Goal: Check status: Check status

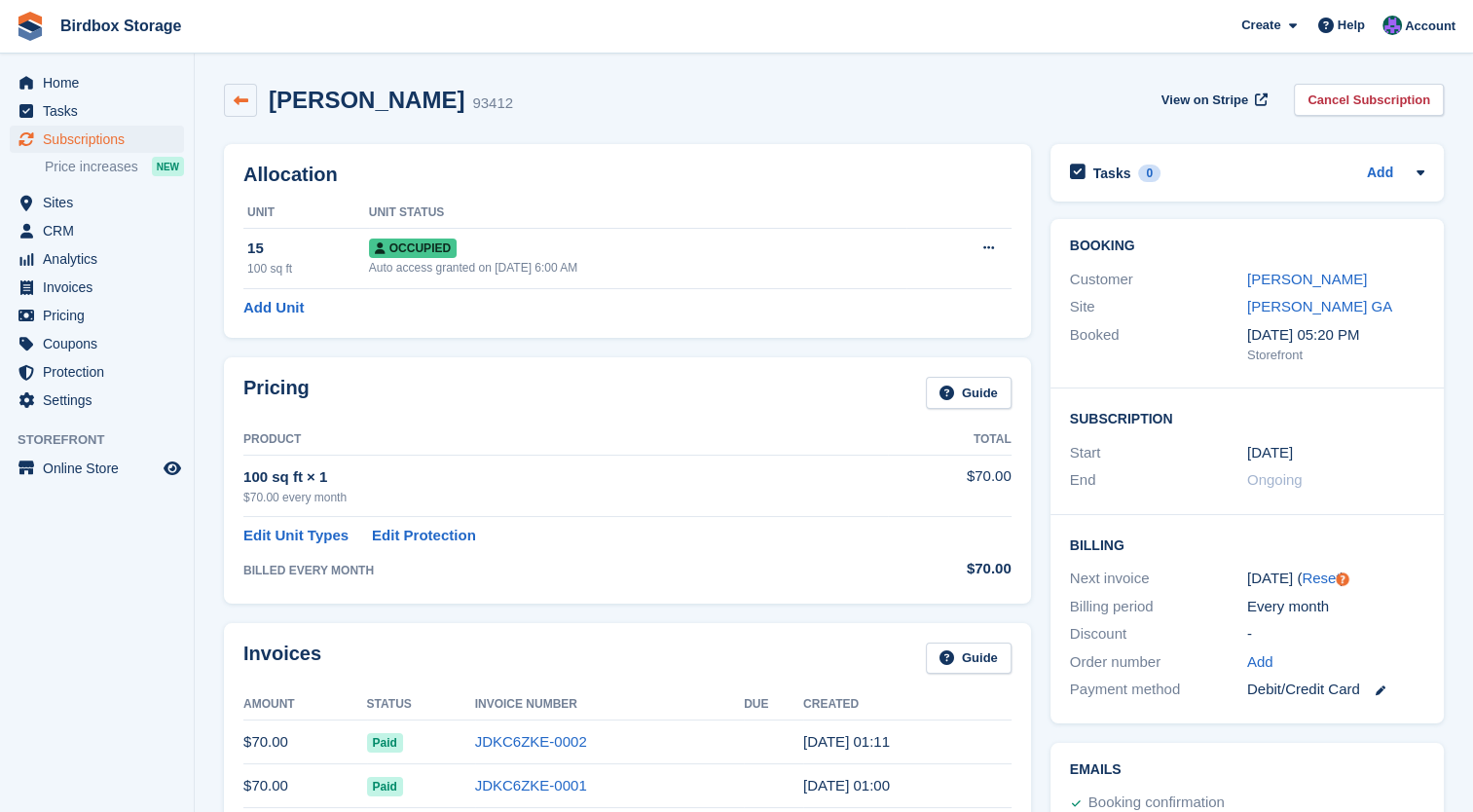
click at [243, 102] on icon at bounding box center [241, 101] width 15 height 15
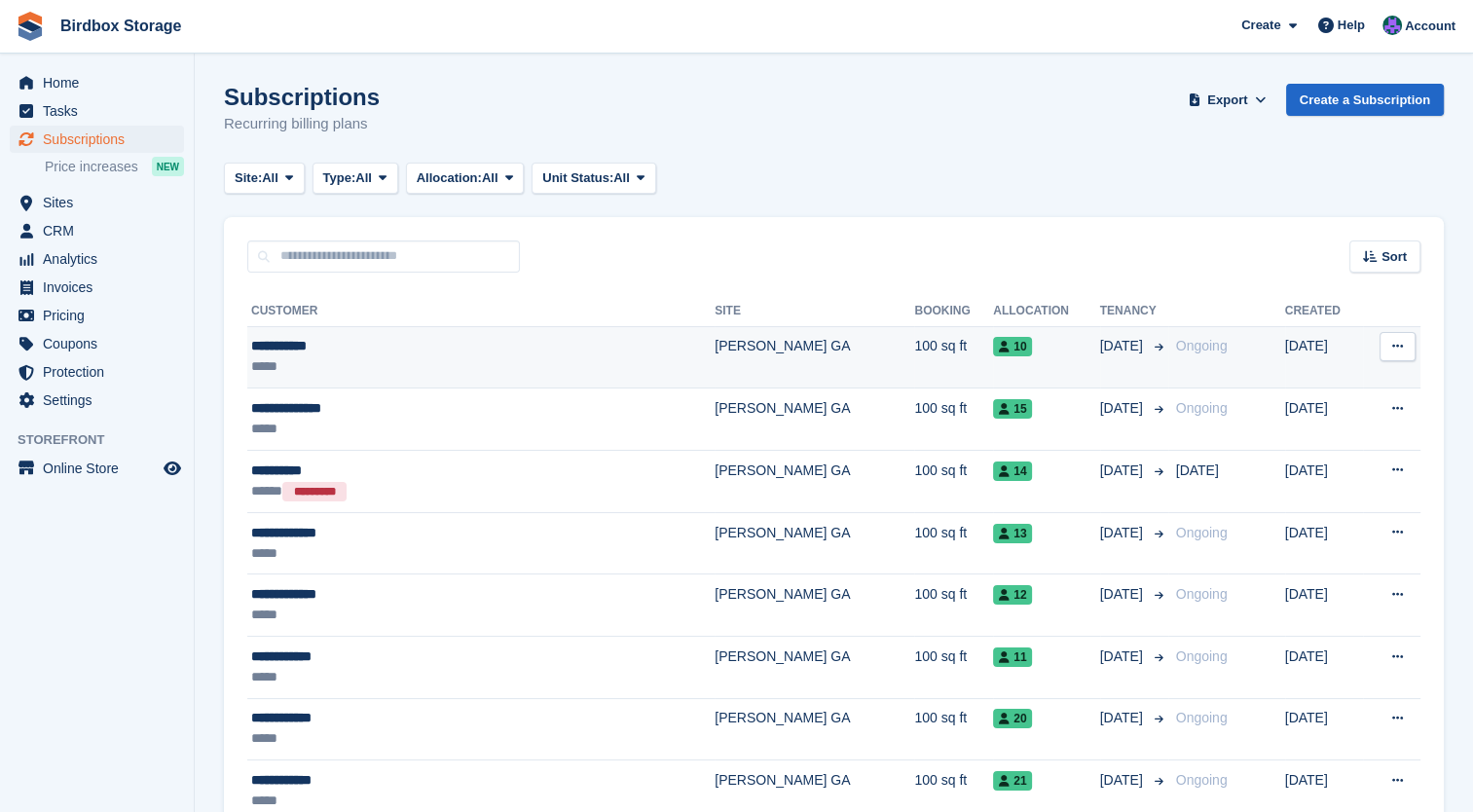
click at [993, 357] on div "10" at bounding box center [1045, 346] width 106 height 21
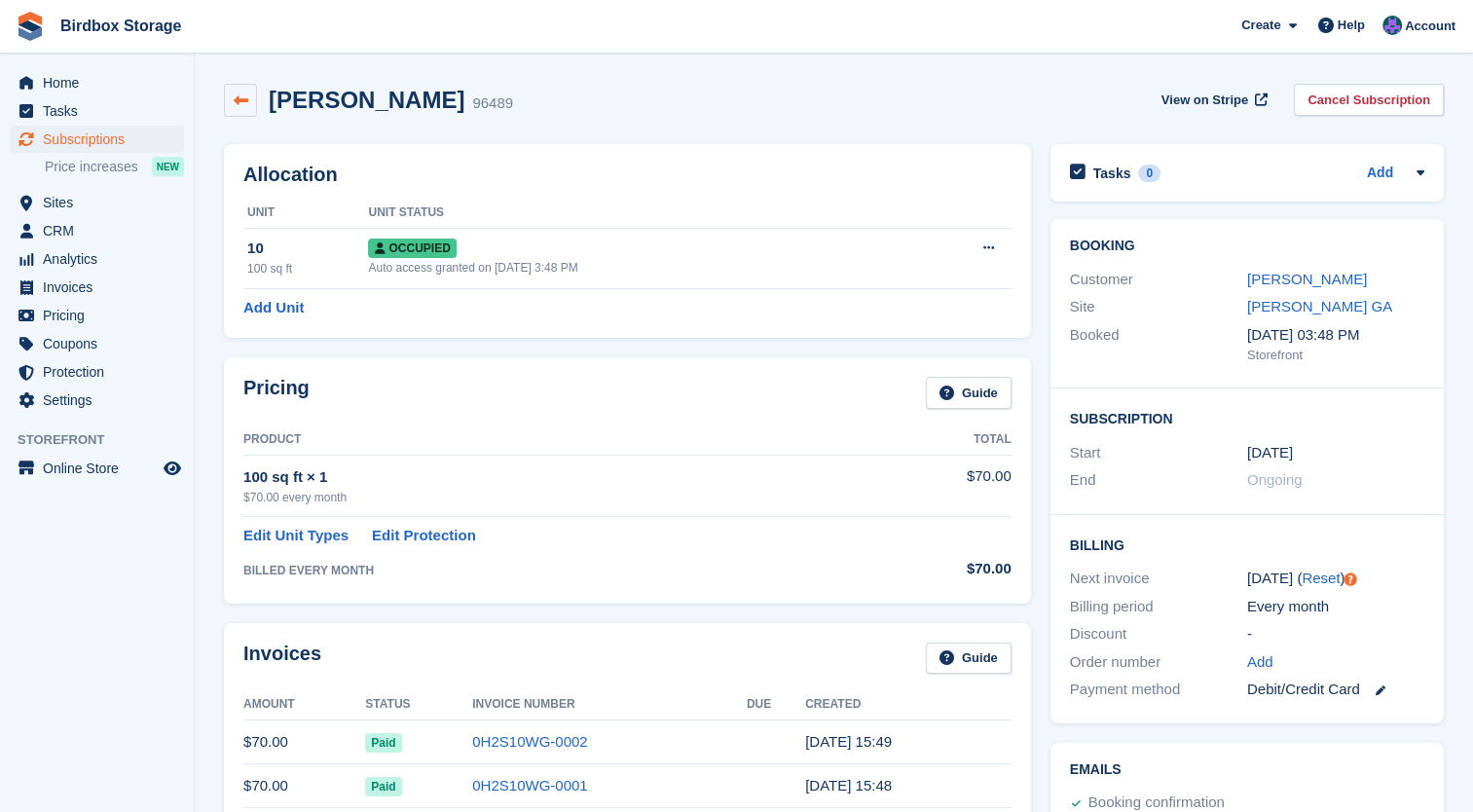
click at [241, 96] on icon at bounding box center [241, 101] width 15 height 15
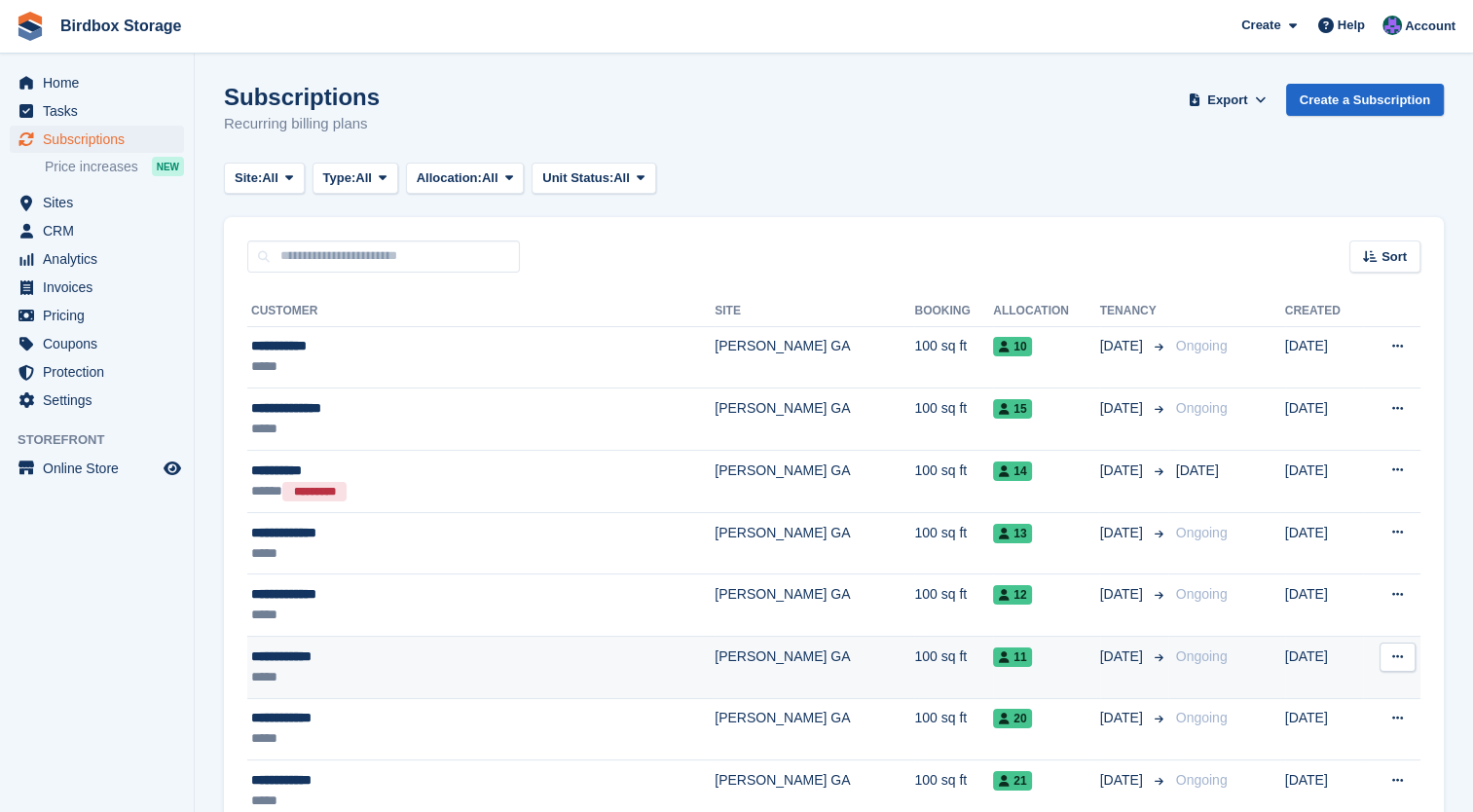
click at [914, 653] on td "100 sq ft" at bounding box center [953, 668] width 79 height 62
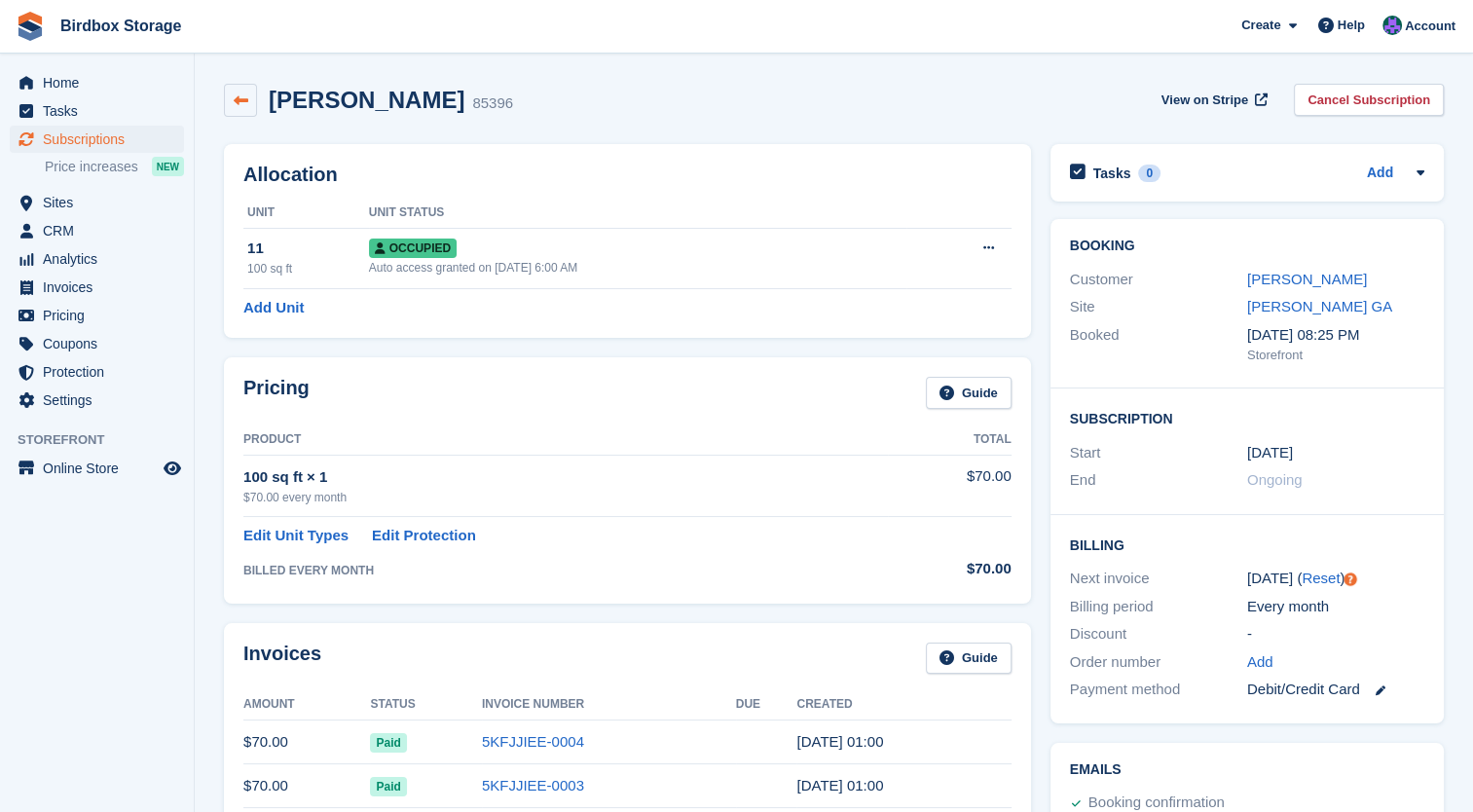
click at [249, 97] on link at bounding box center [241, 101] width 34 height 34
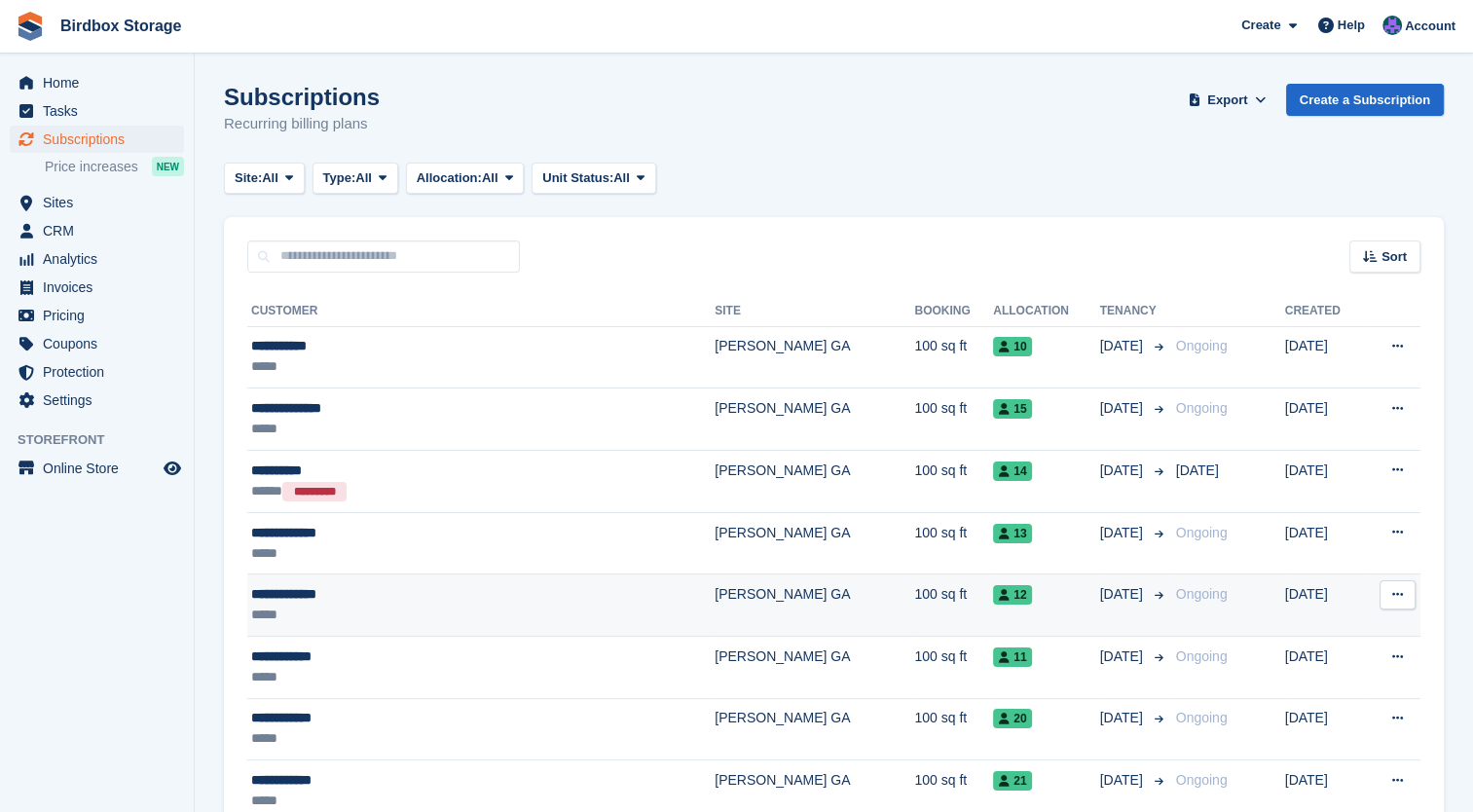
click at [993, 595] on div "12" at bounding box center [1045, 594] width 106 height 21
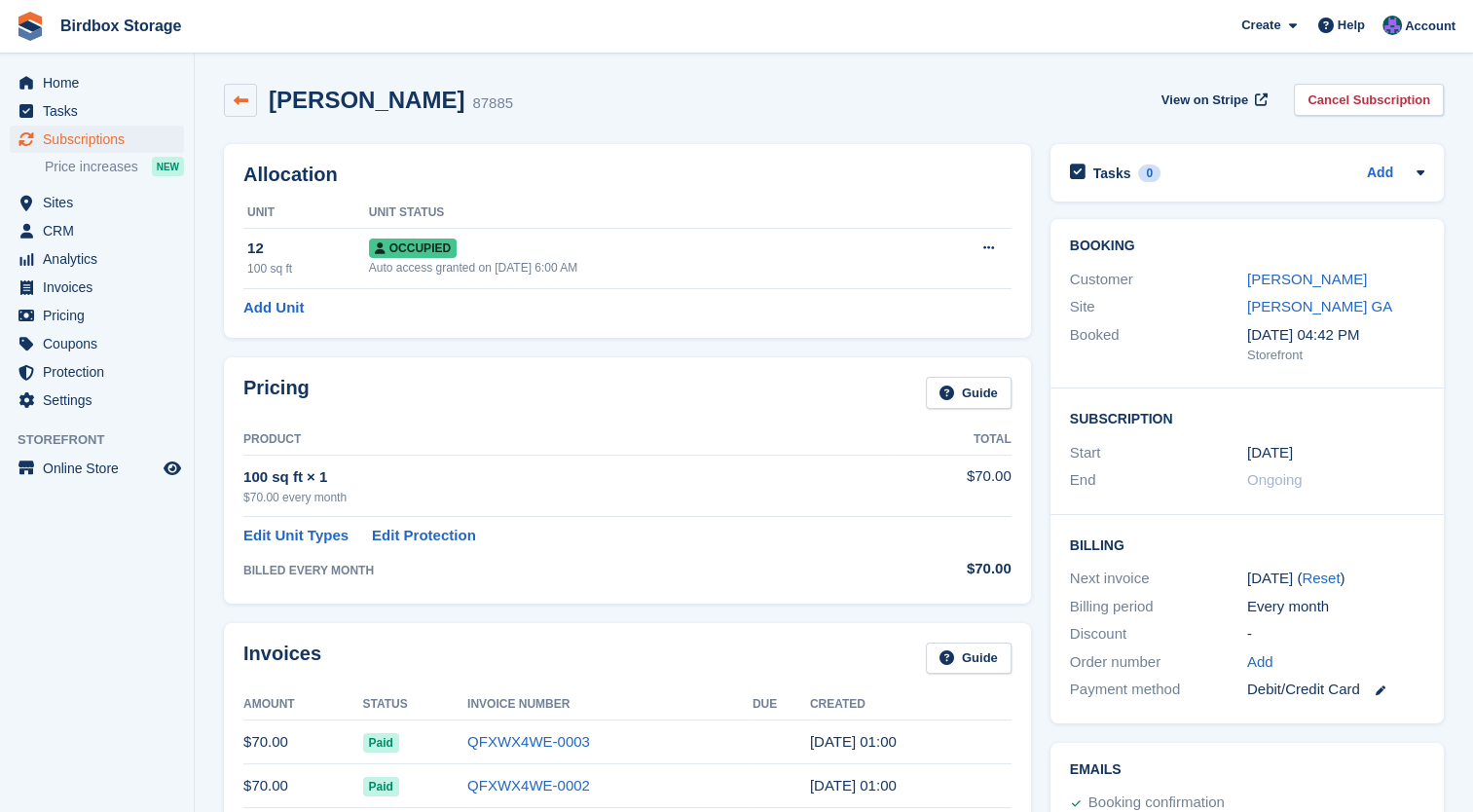
click at [229, 93] on link at bounding box center [241, 101] width 34 height 34
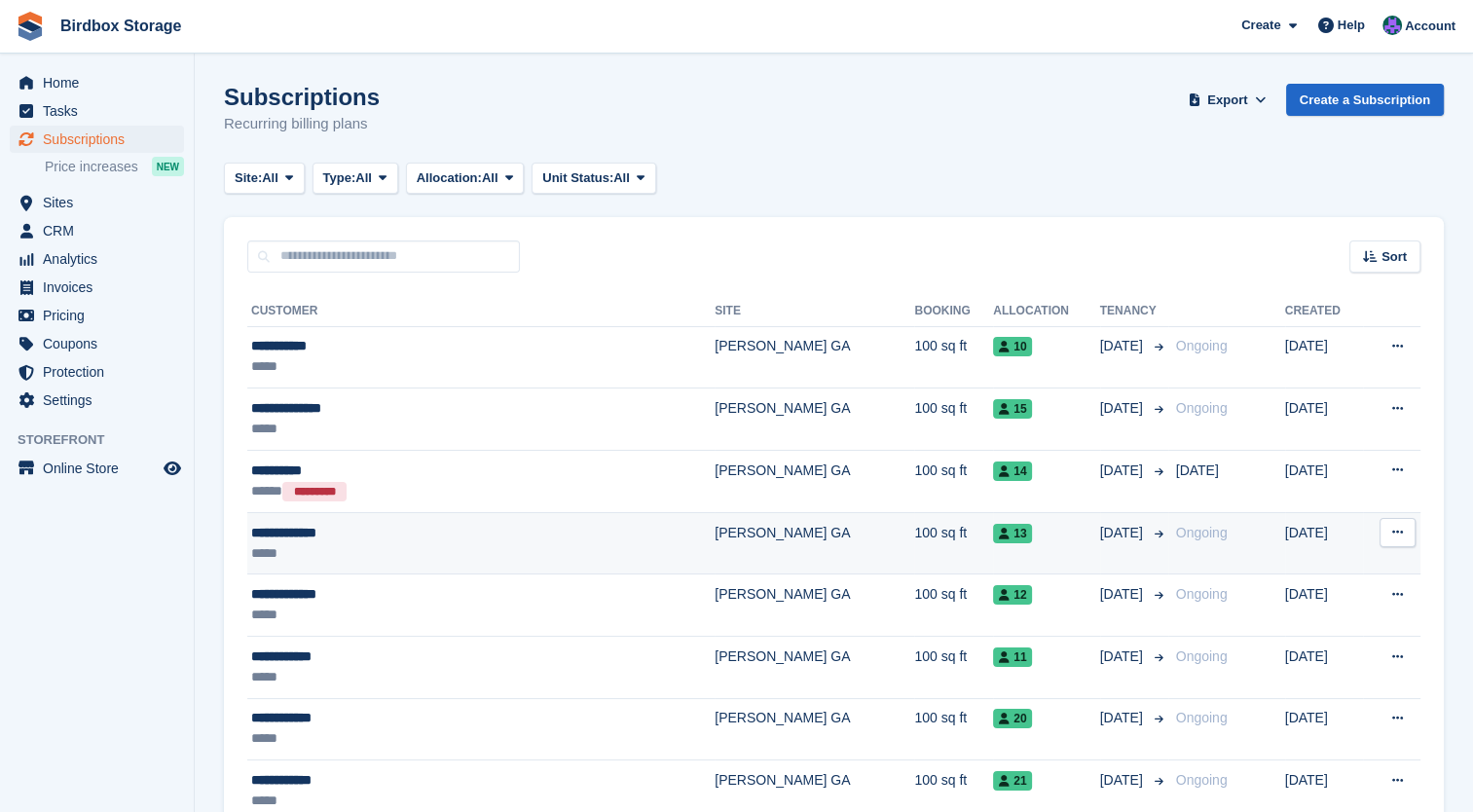
click at [993, 540] on div "13" at bounding box center [1045, 532] width 106 height 21
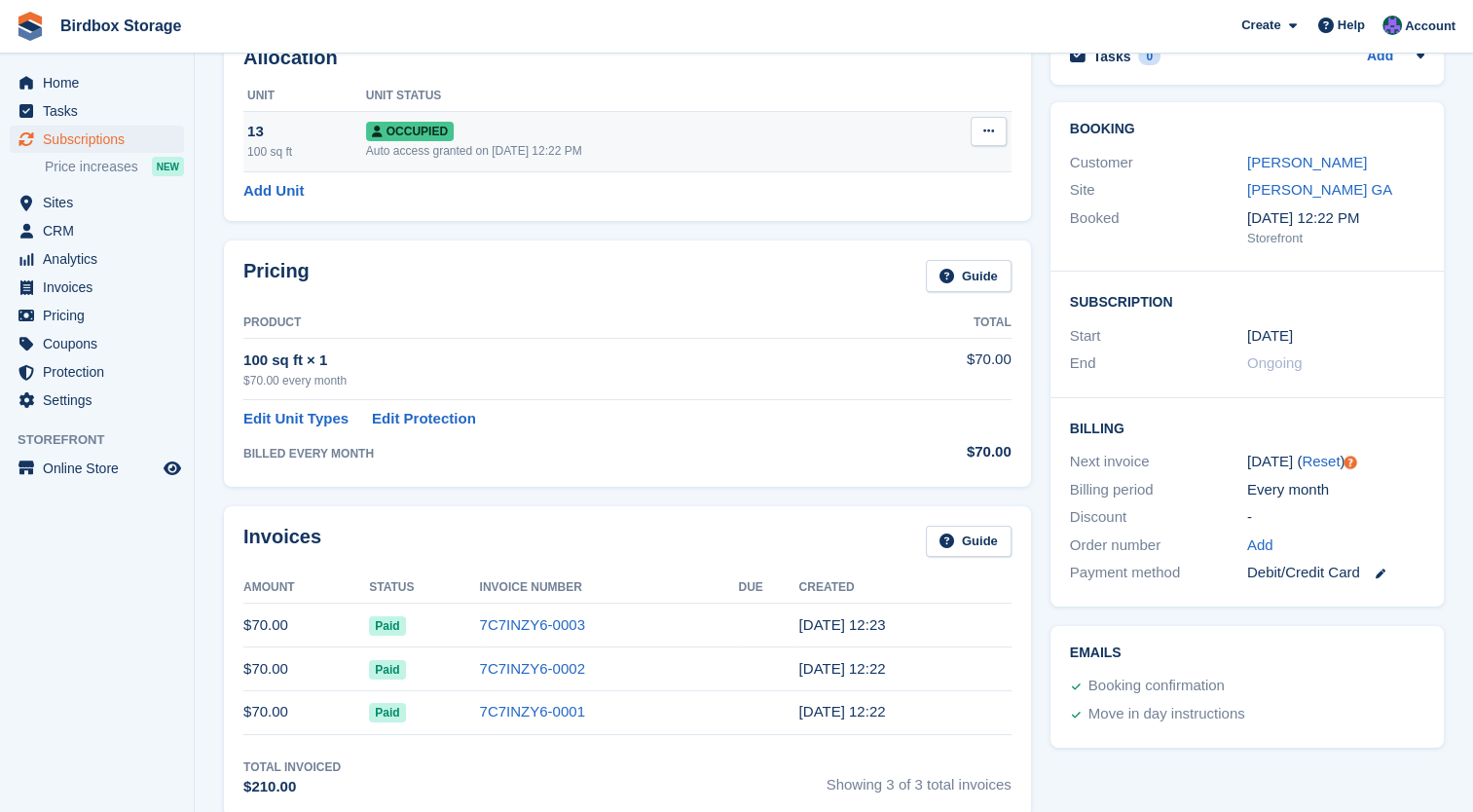
scroll to position [42, 0]
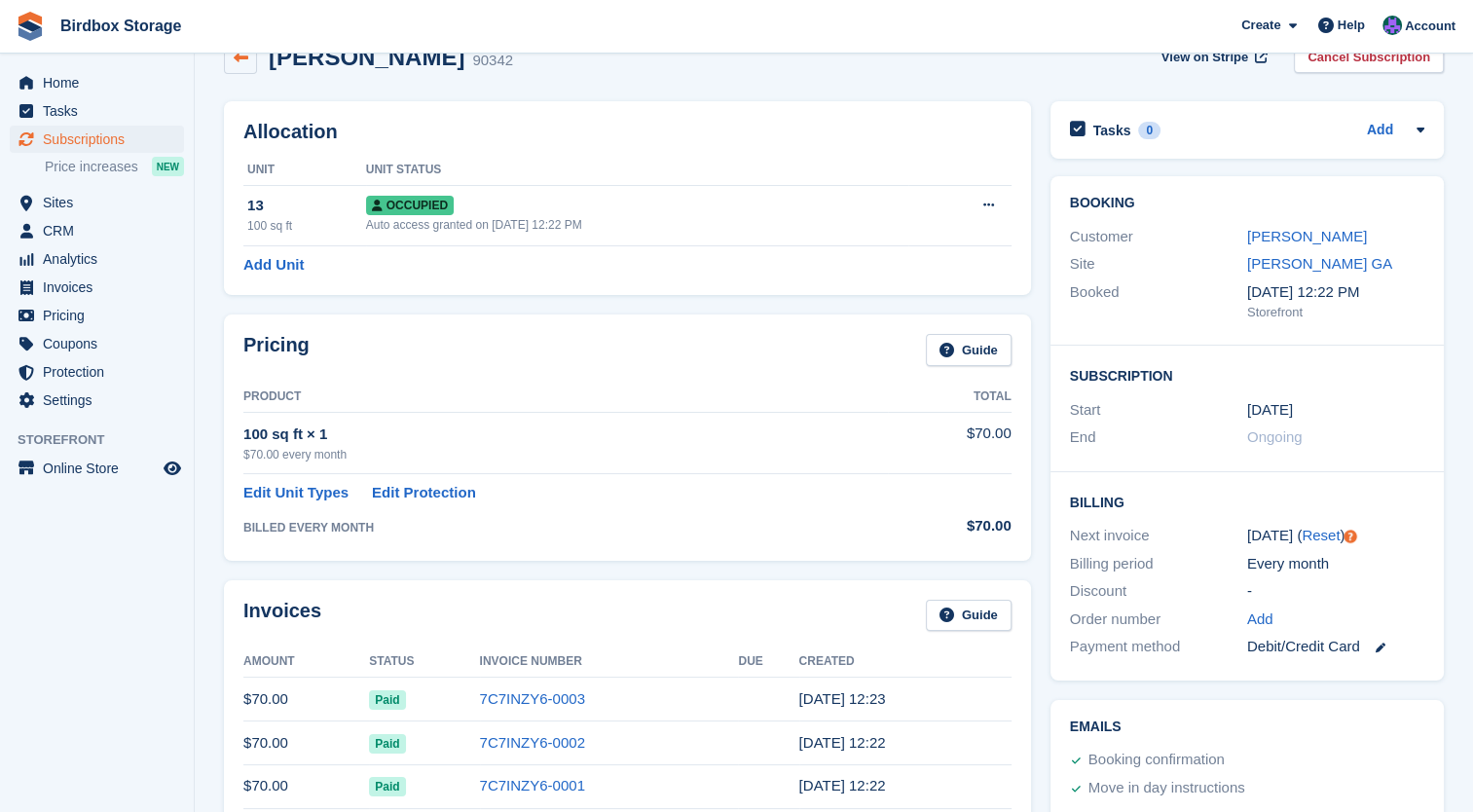
click at [237, 68] on link at bounding box center [241, 57] width 34 height 34
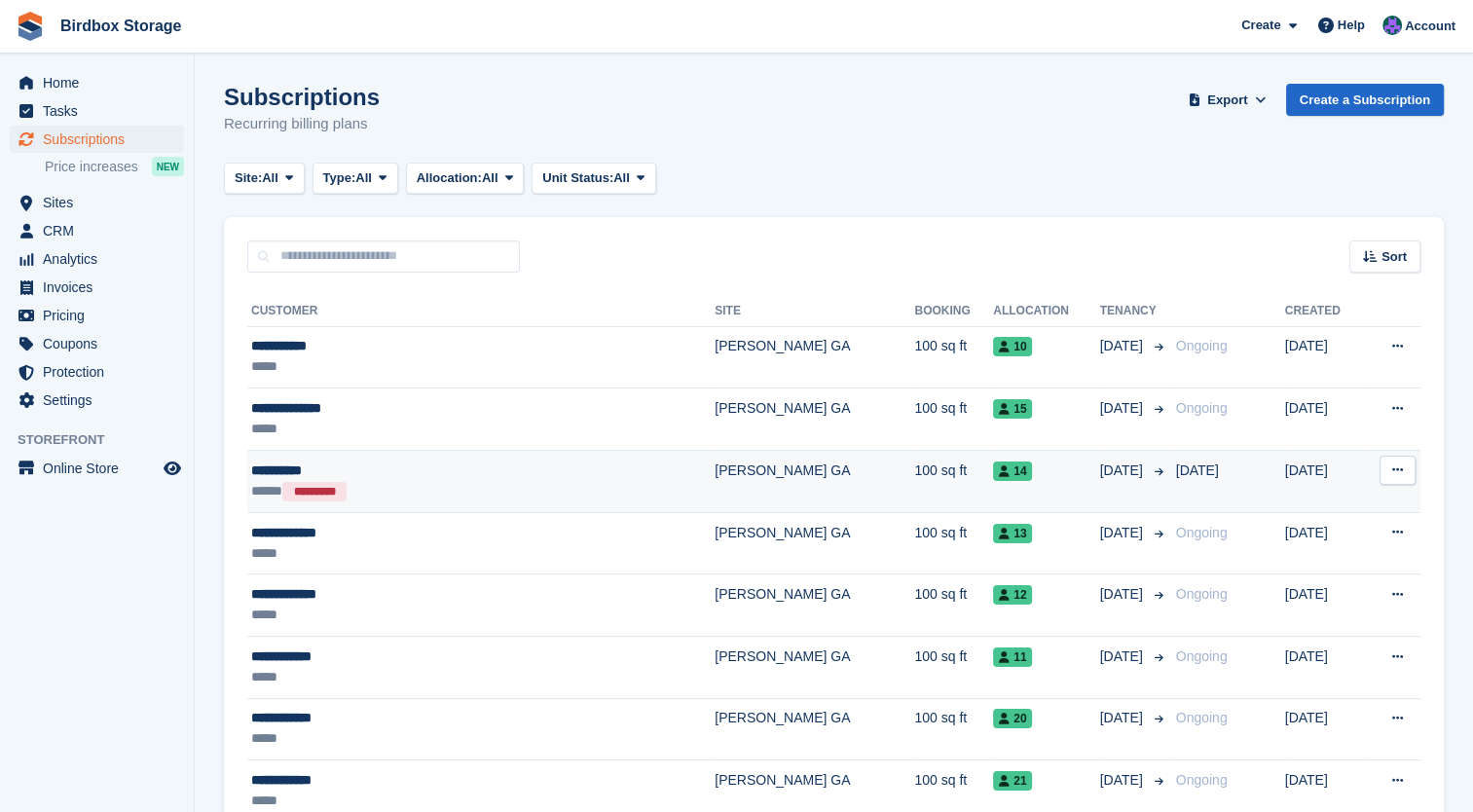
click at [993, 497] on td "14" at bounding box center [1045, 480] width 106 height 62
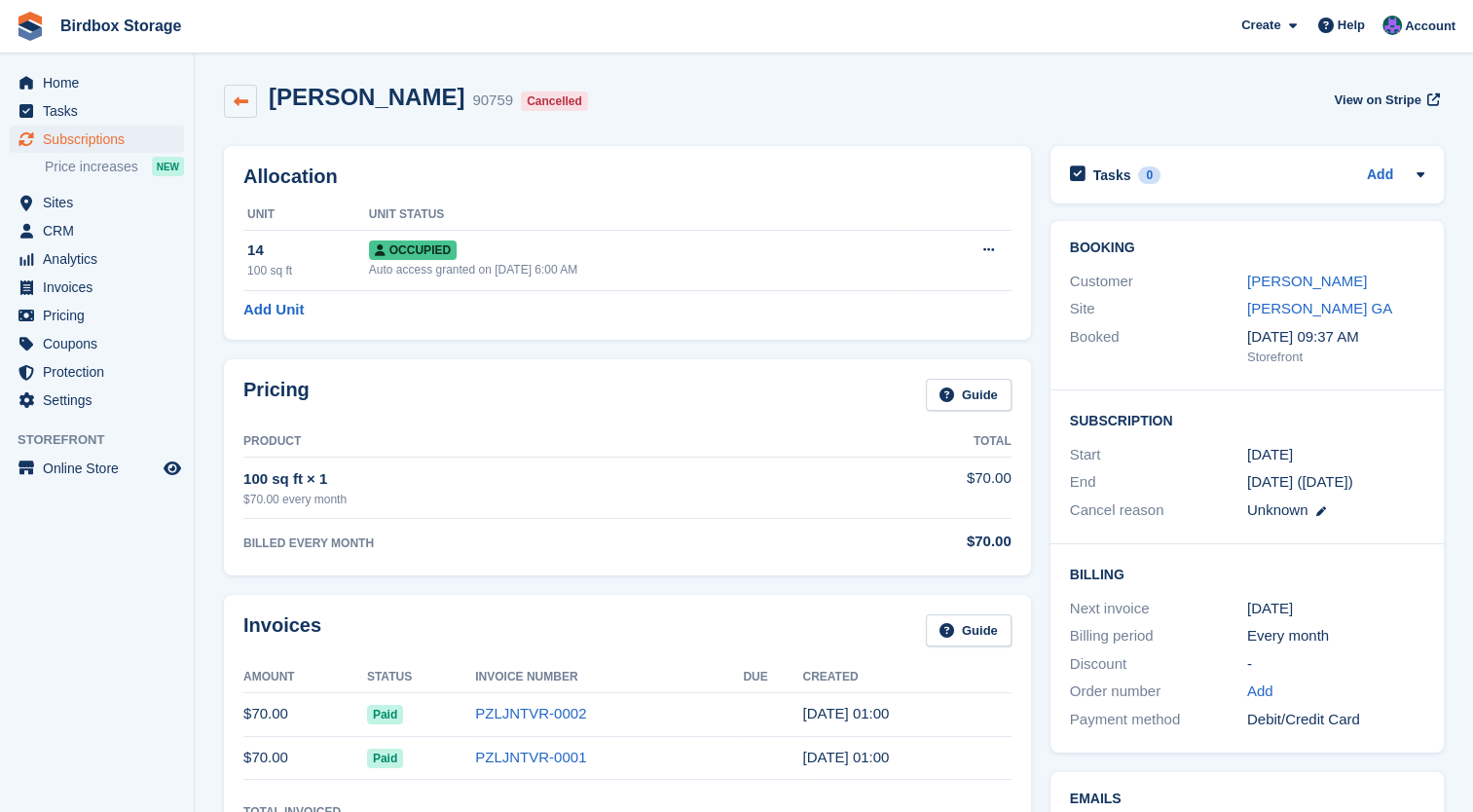
click at [243, 98] on icon at bounding box center [241, 102] width 15 height 15
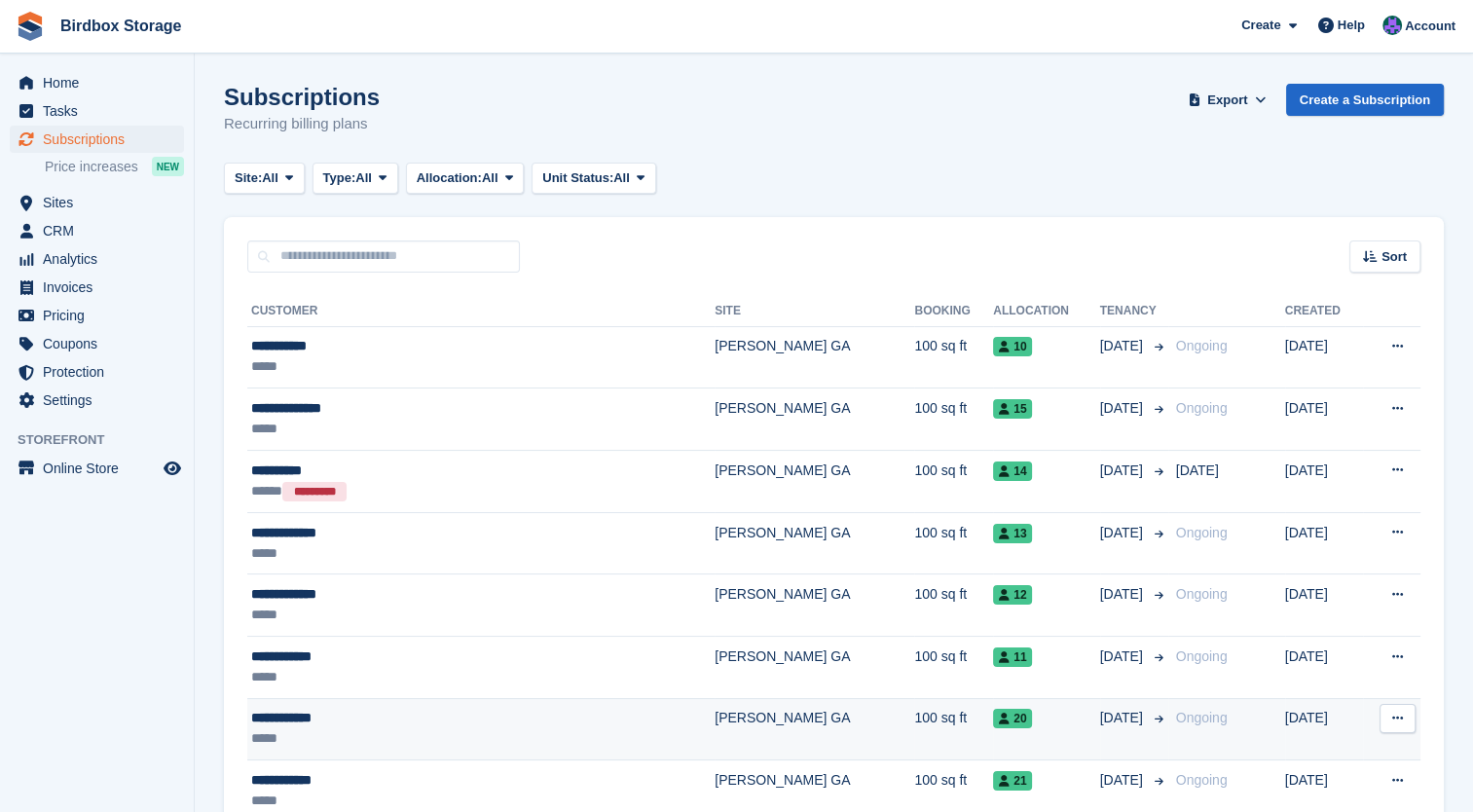
click at [914, 722] on td "100 sq ft" at bounding box center [953, 729] width 79 height 62
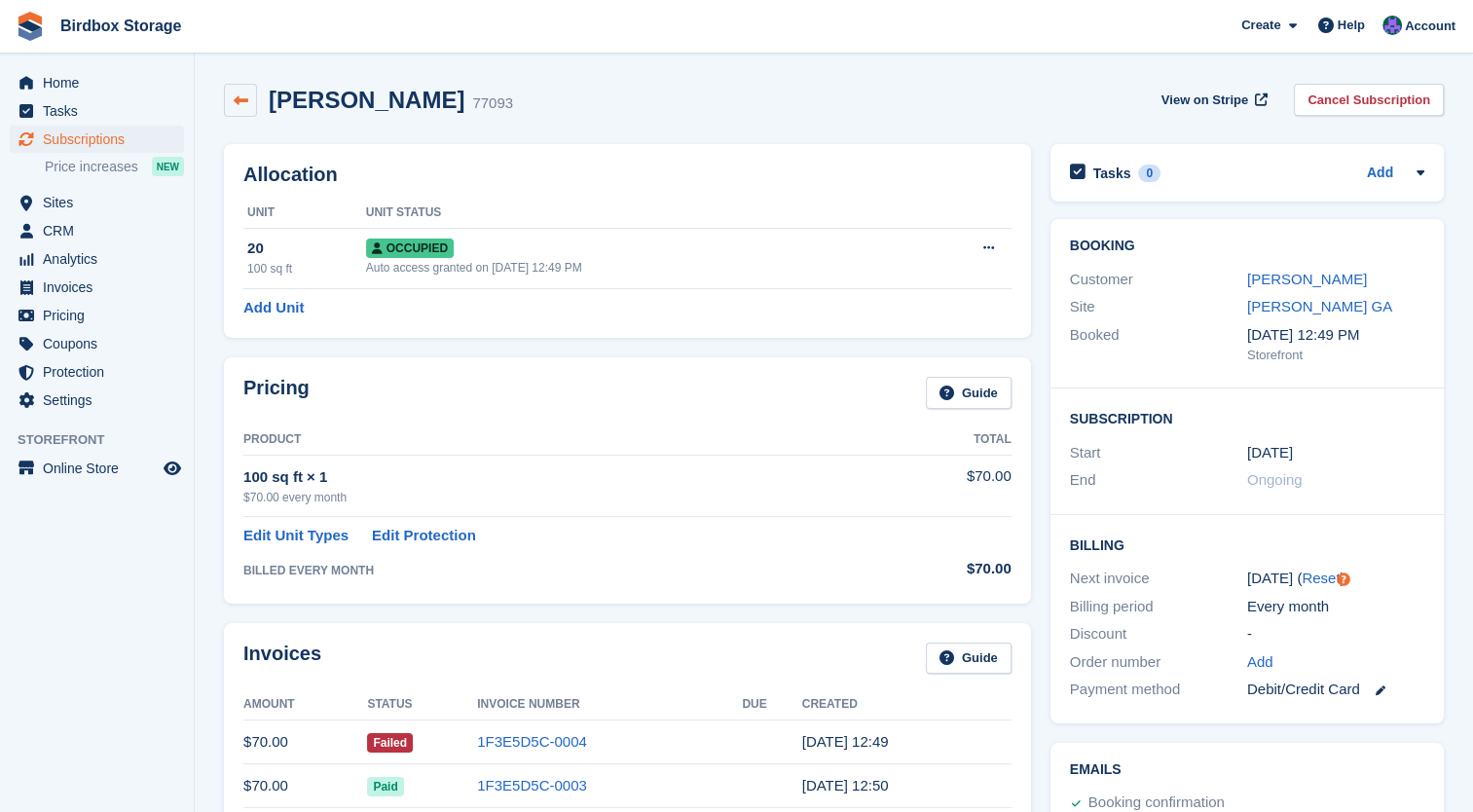
click at [234, 102] on icon at bounding box center [241, 101] width 15 height 15
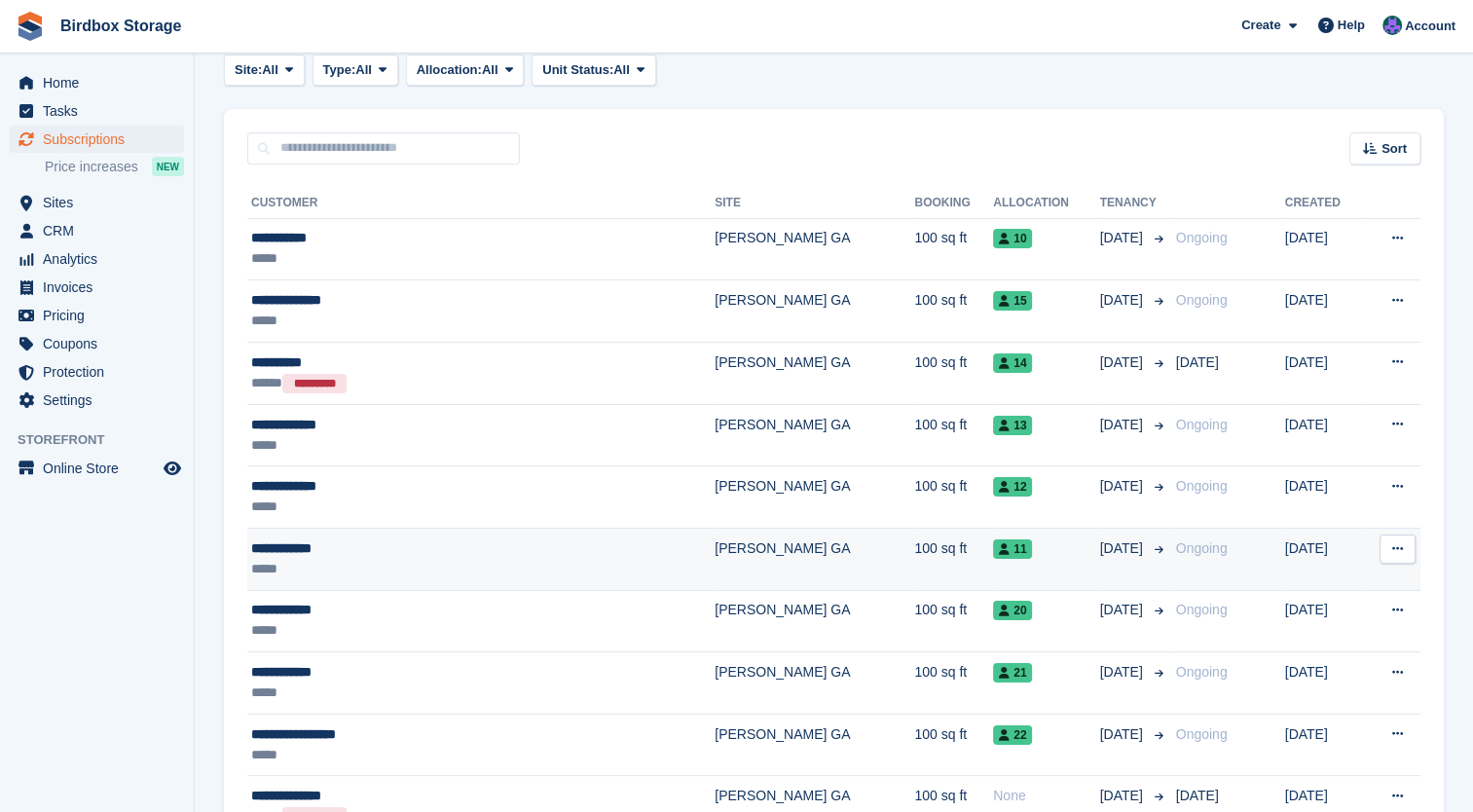
scroll to position [109, 0]
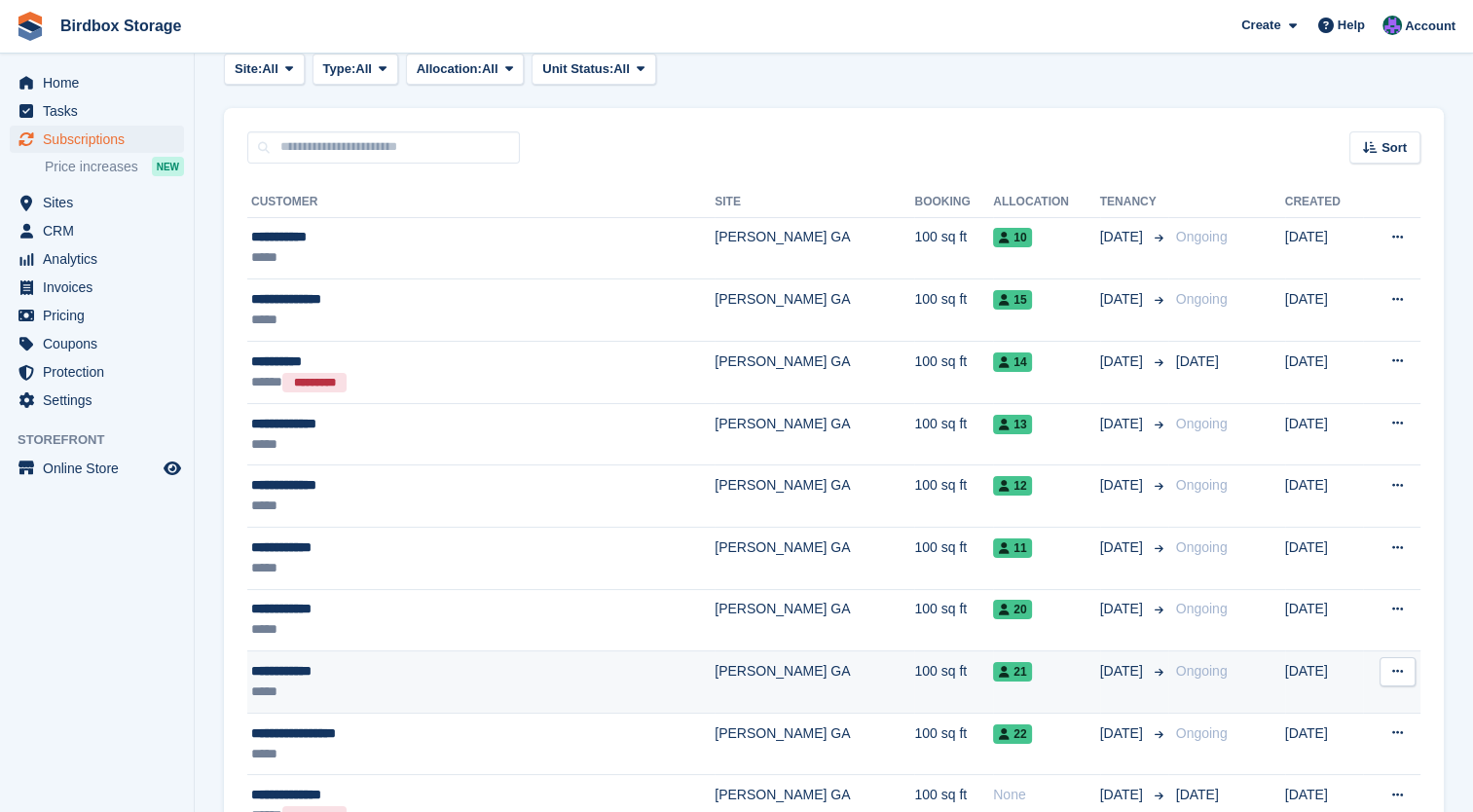
drag, startPoint x: 865, startPoint y: 676, endPoint x: 834, endPoint y: 674, distance: 31.1
click at [914, 674] on td "100 sq ft" at bounding box center [953, 682] width 79 height 62
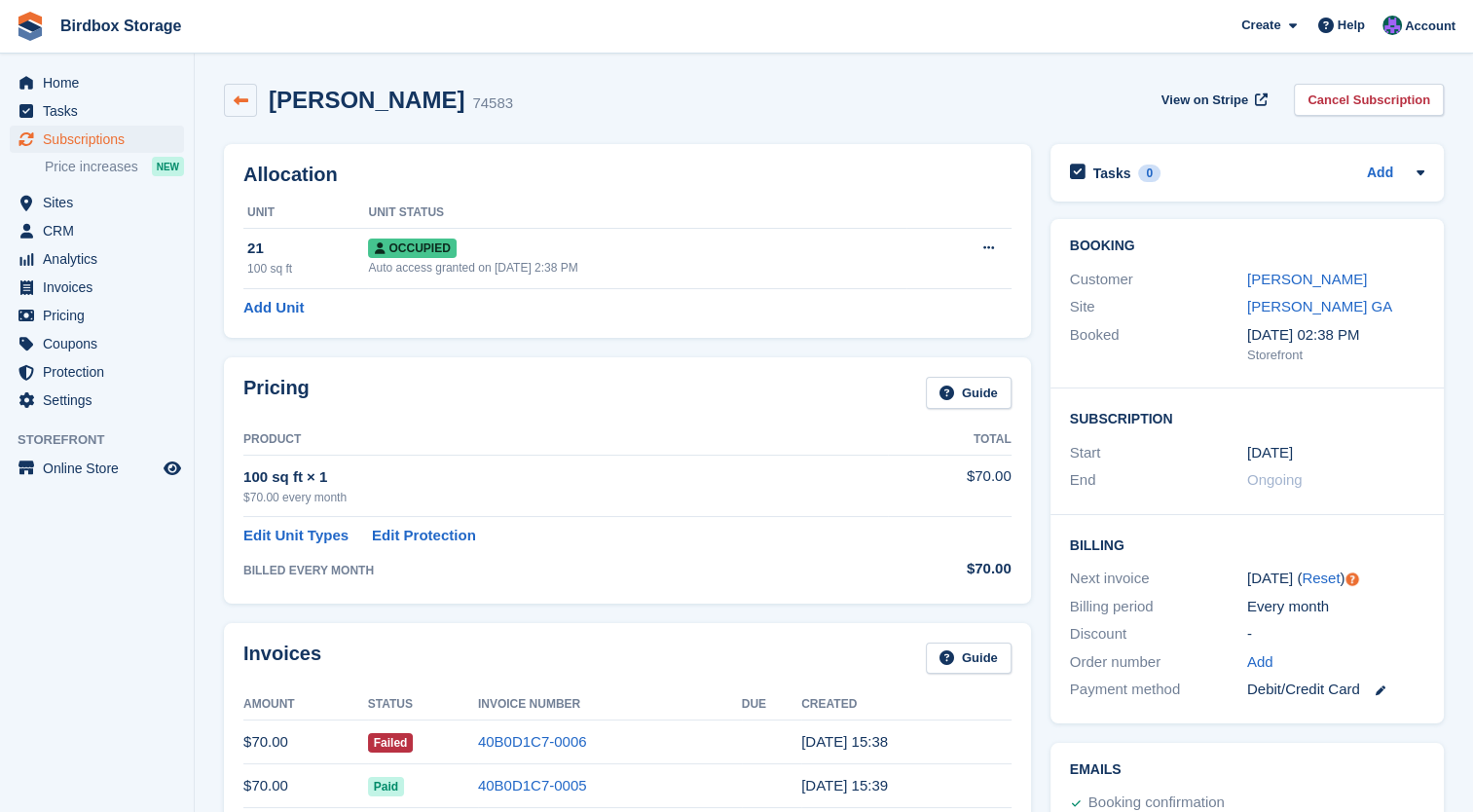
click at [251, 102] on link at bounding box center [241, 101] width 34 height 34
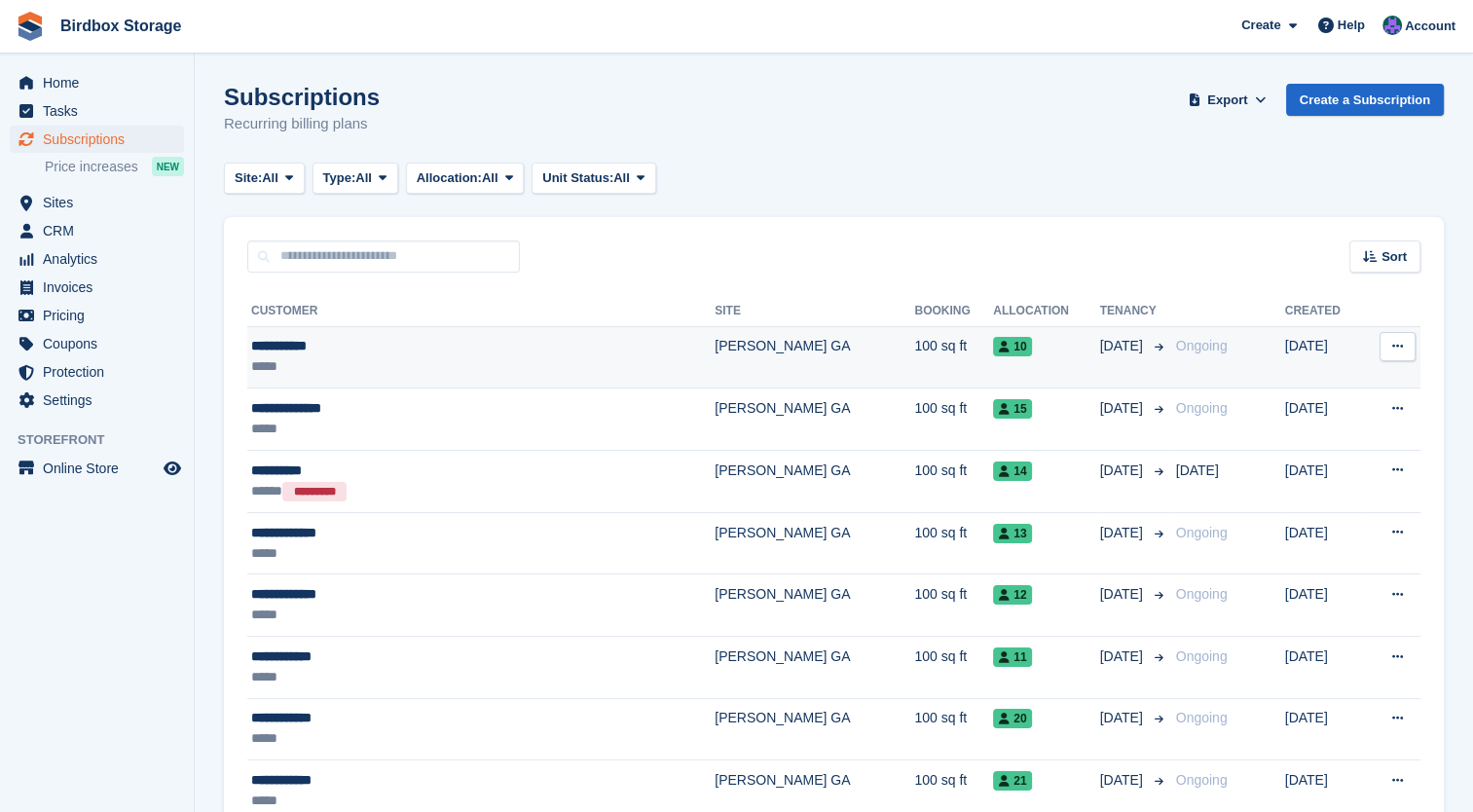
click at [714, 368] on td "[PERSON_NAME] GA" at bounding box center [814, 357] width 200 height 62
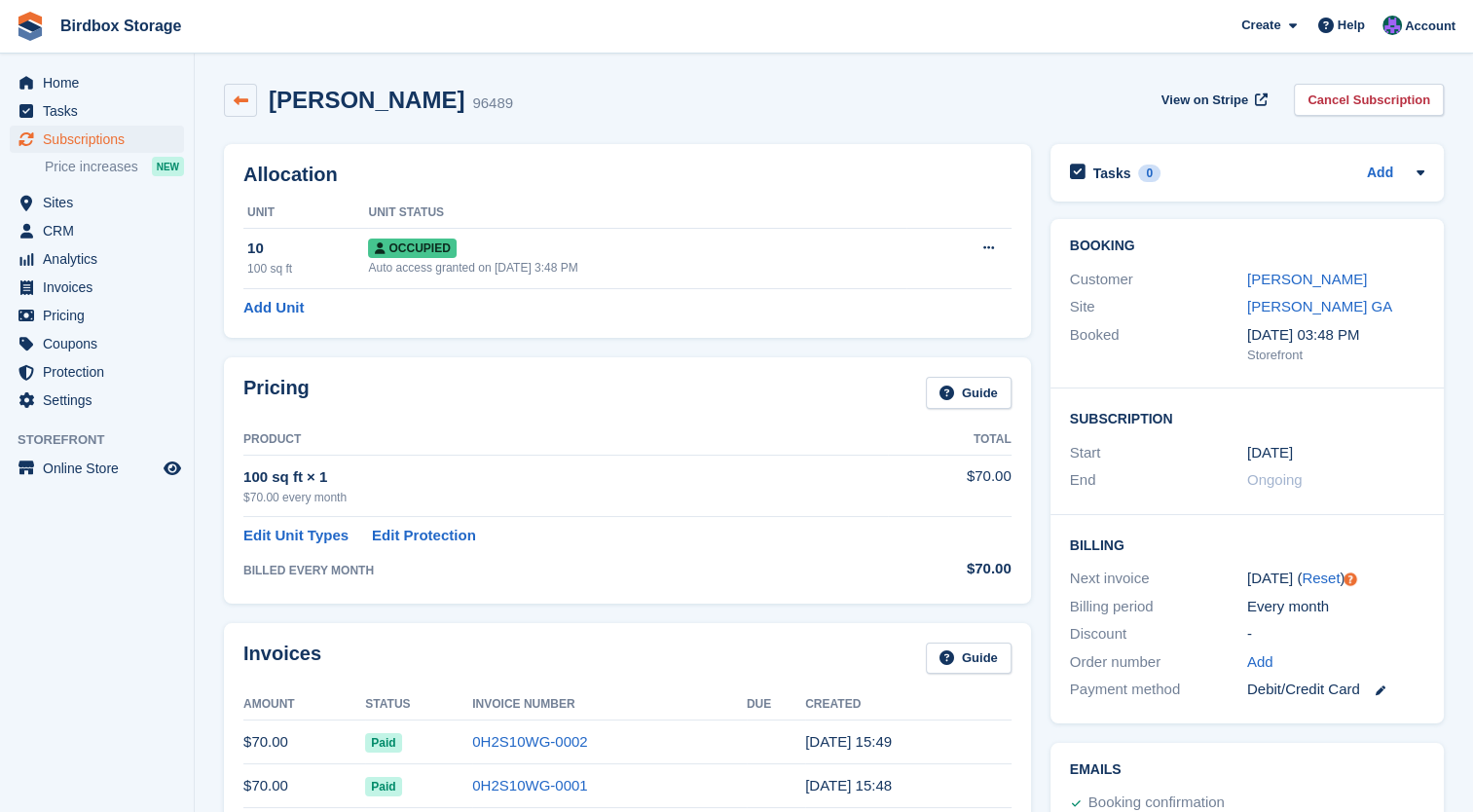
click at [238, 105] on icon at bounding box center [241, 101] width 15 height 15
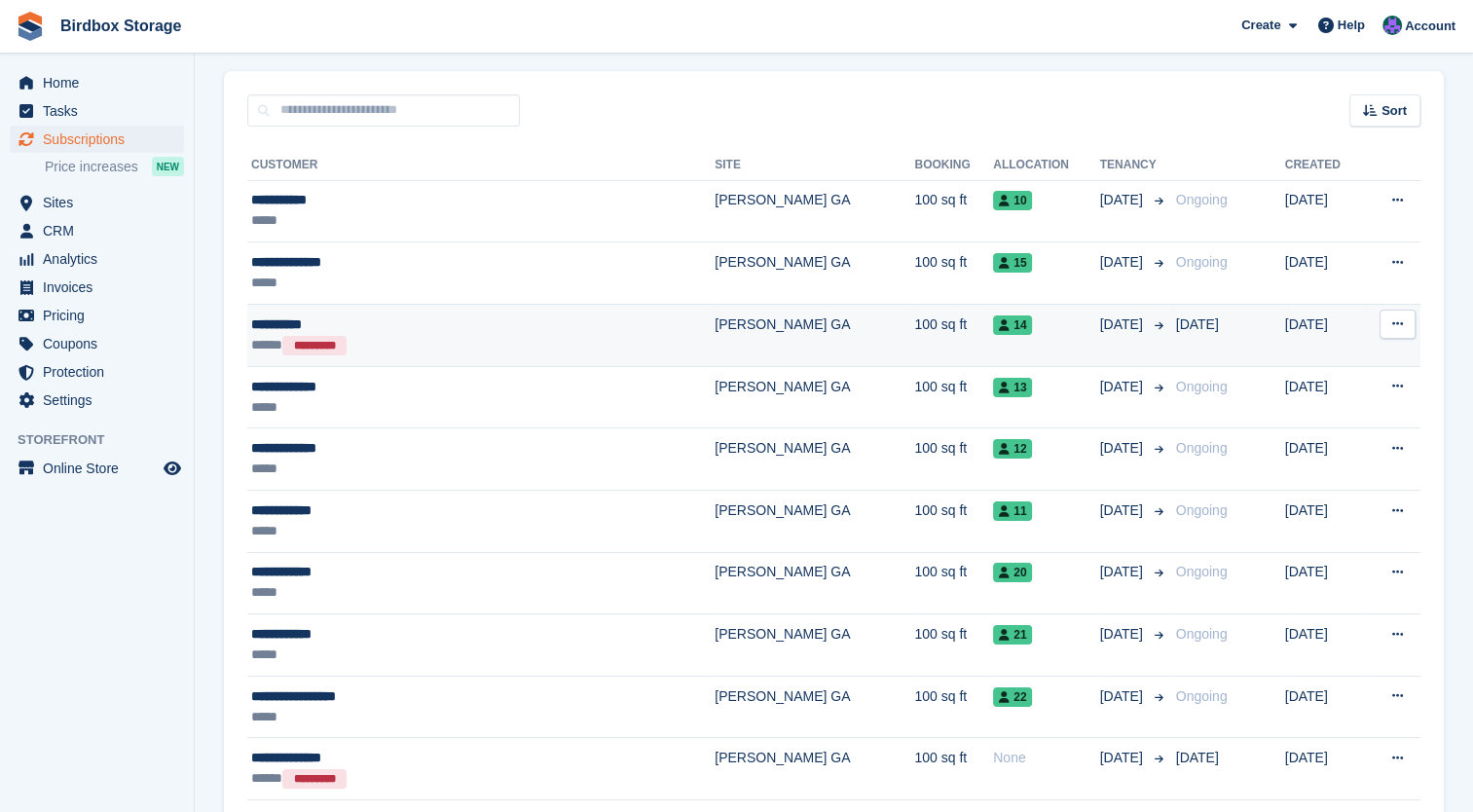
scroll to position [148, 0]
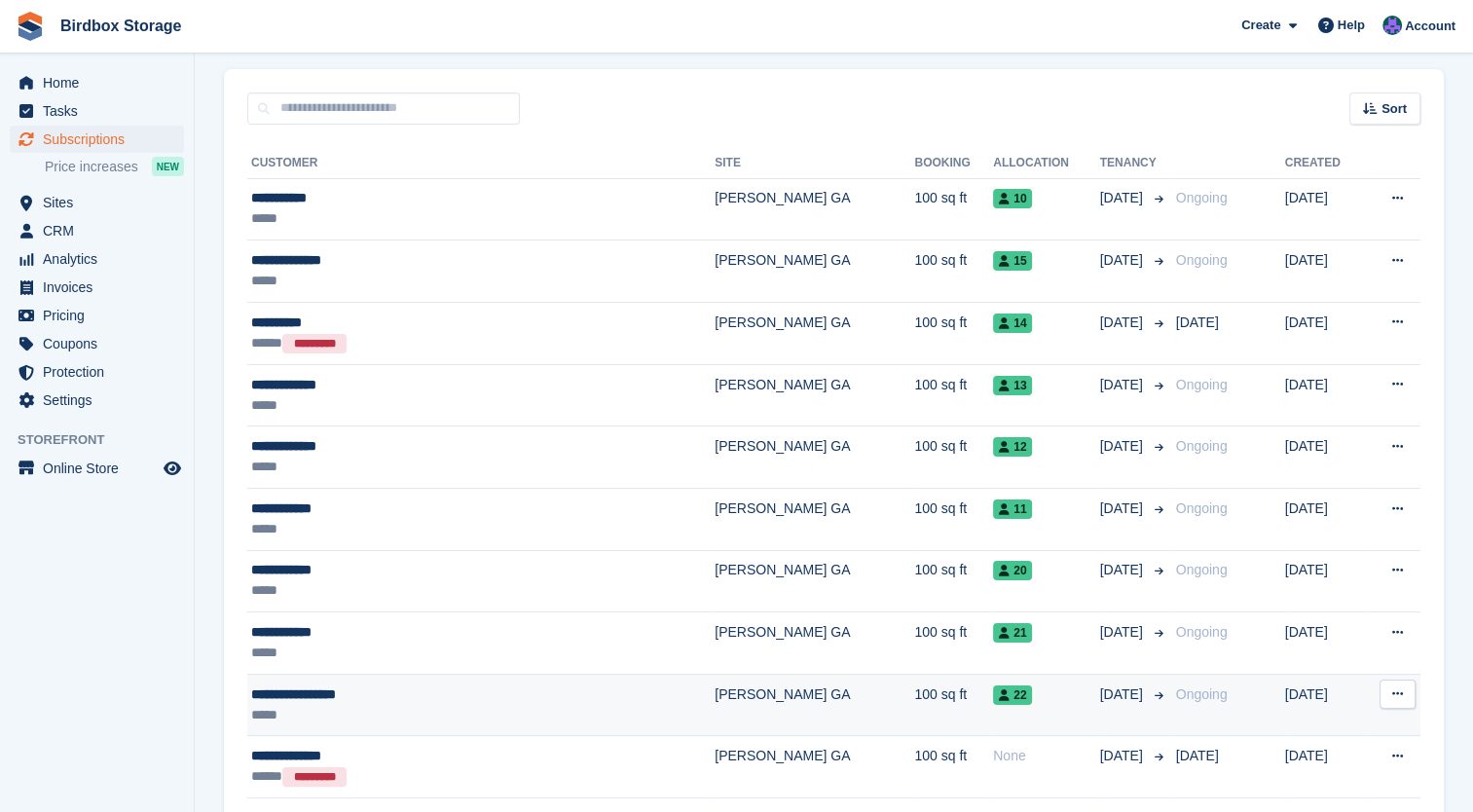
click at [714, 703] on td "[PERSON_NAME] GA" at bounding box center [814, 704] width 200 height 62
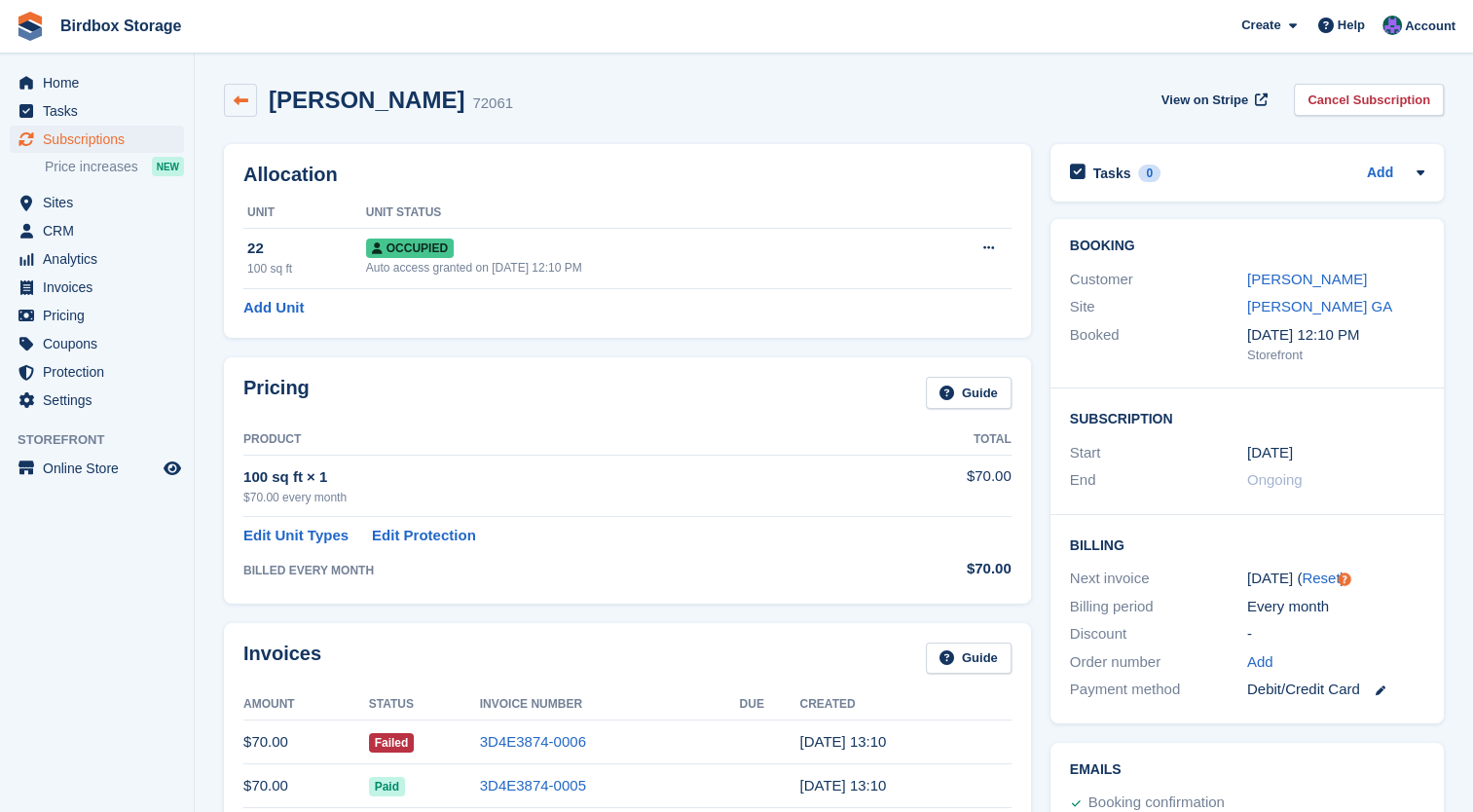
click at [230, 103] on link at bounding box center [241, 101] width 34 height 34
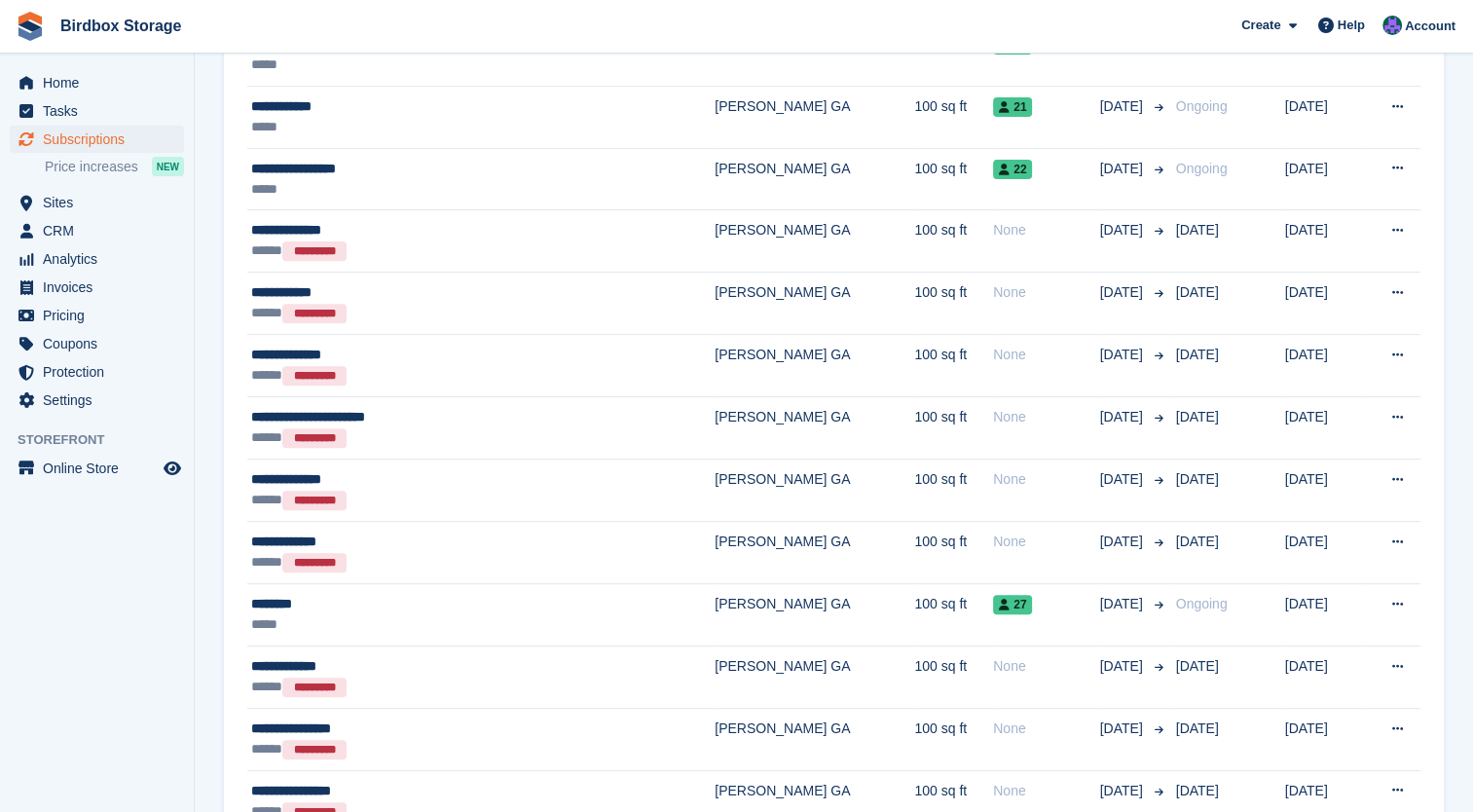
scroll to position [676, 0]
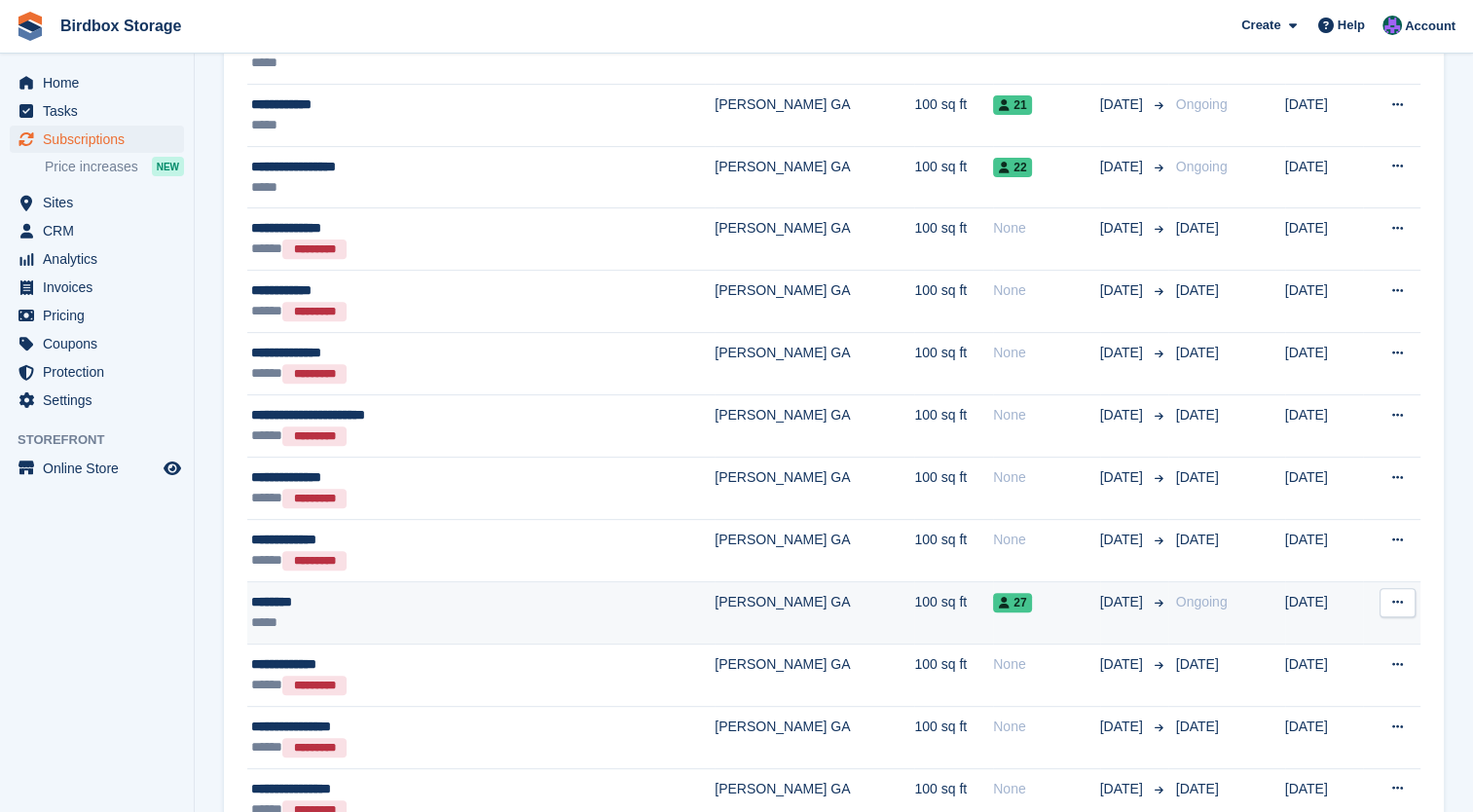
click at [714, 612] on td "[PERSON_NAME] GA" at bounding box center [814, 612] width 200 height 62
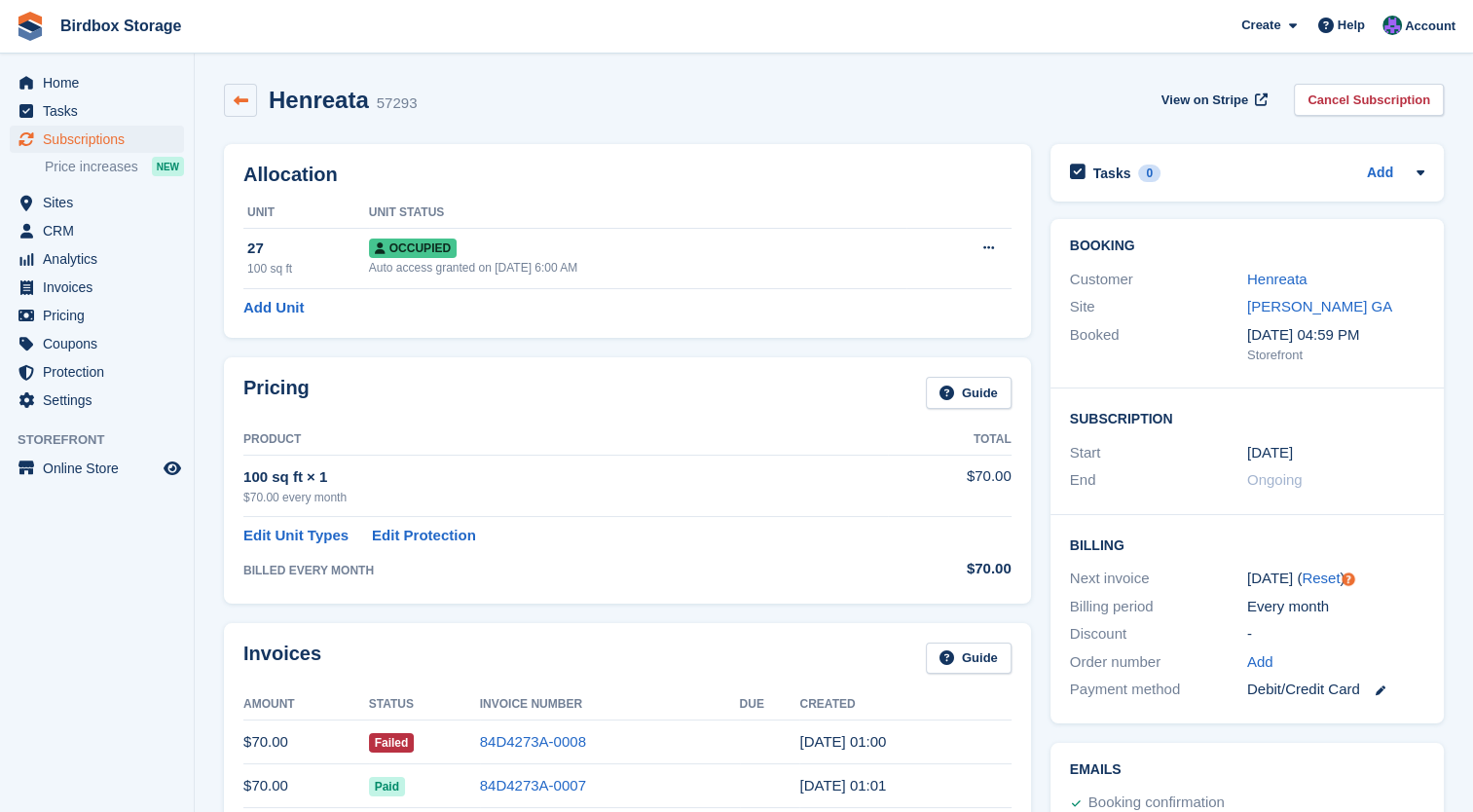
click at [249, 90] on link at bounding box center [241, 101] width 34 height 34
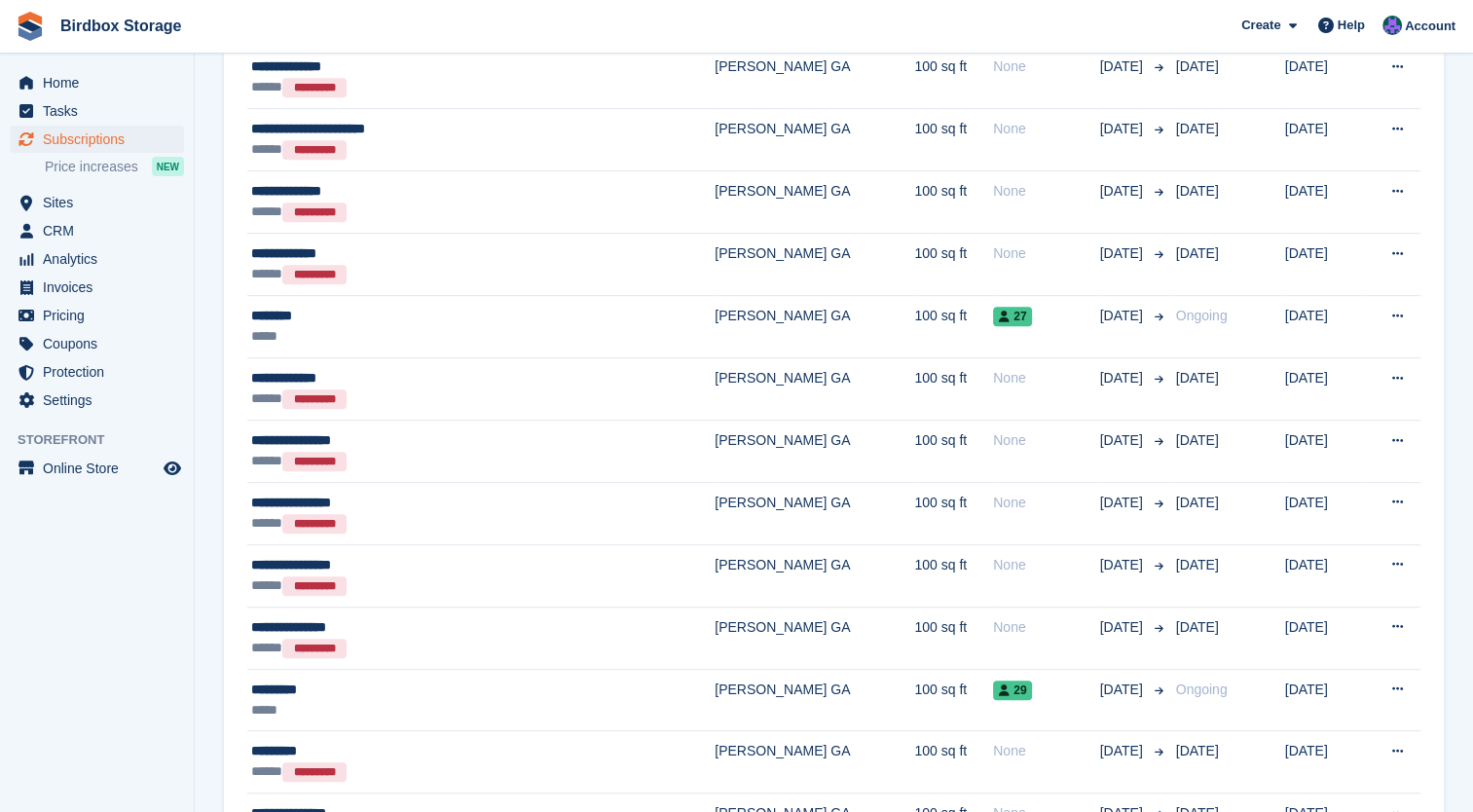
scroll to position [964, 0]
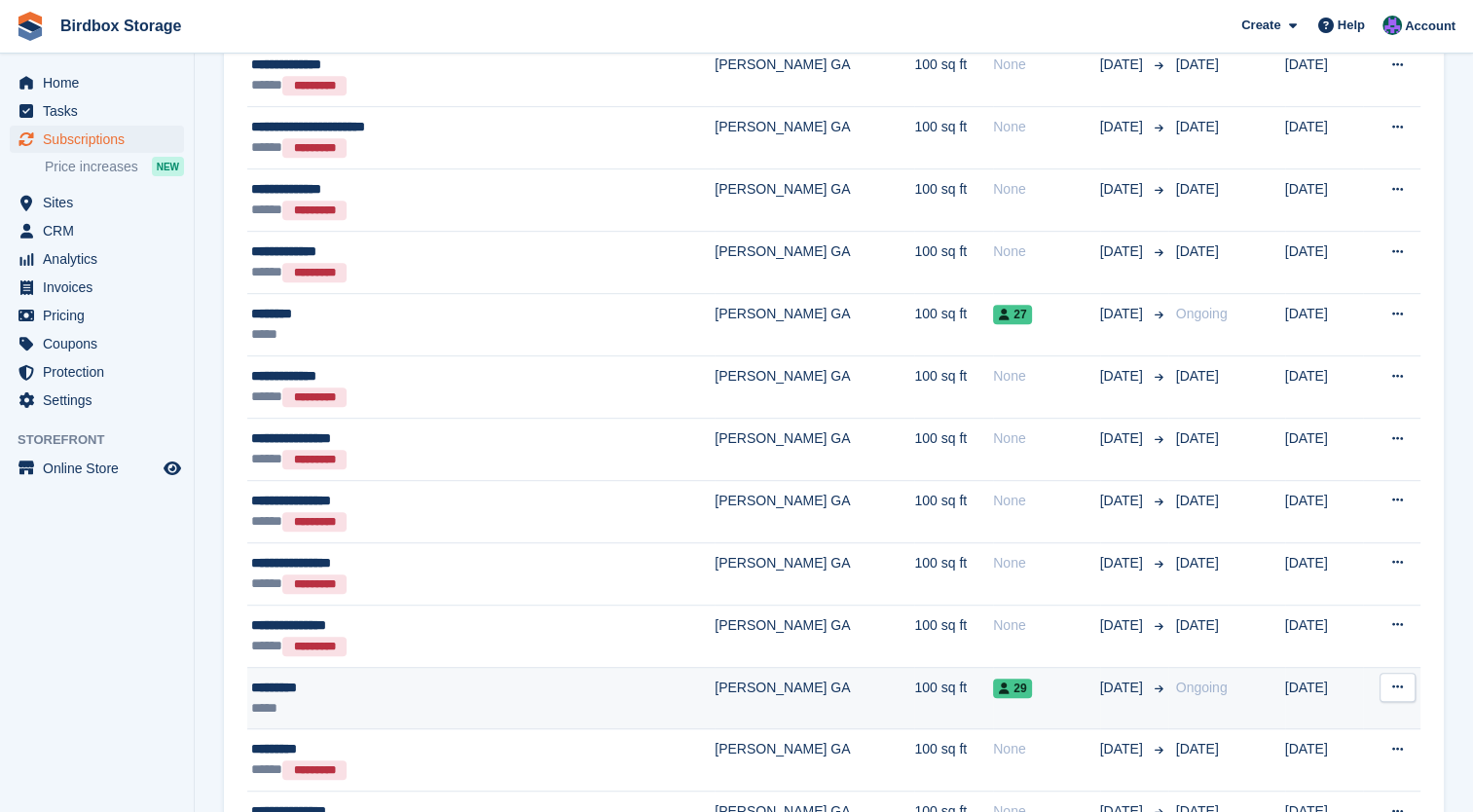
click at [714, 685] on td "[PERSON_NAME] GA" at bounding box center [814, 697] width 200 height 62
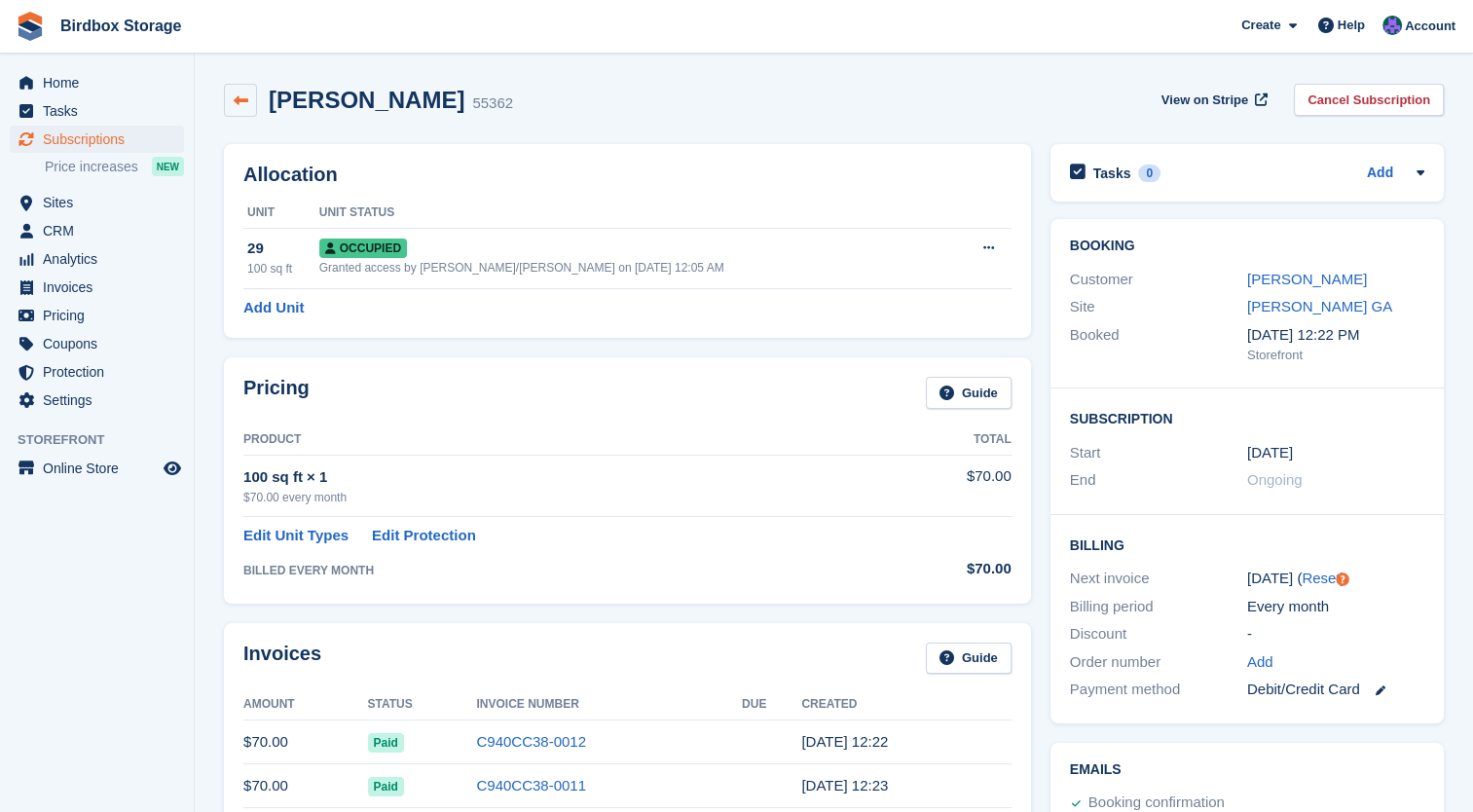
click at [243, 99] on icon at bounding box center [241, 101] width 15 height 15
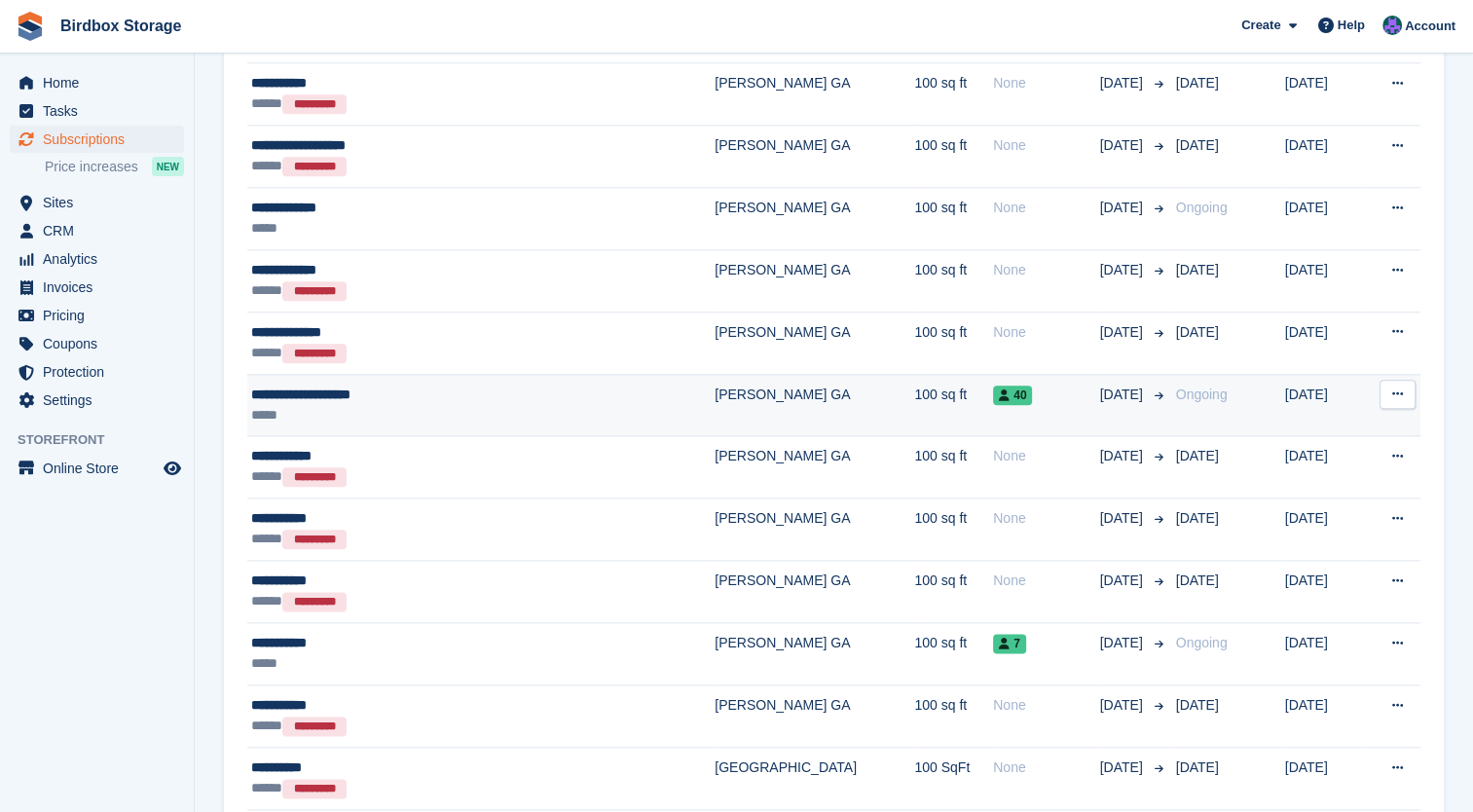
scroll to position [2189, 0]
click at [914, 393] on td "100 sq ft" at bounding box center [953, 404] width 79 height 62
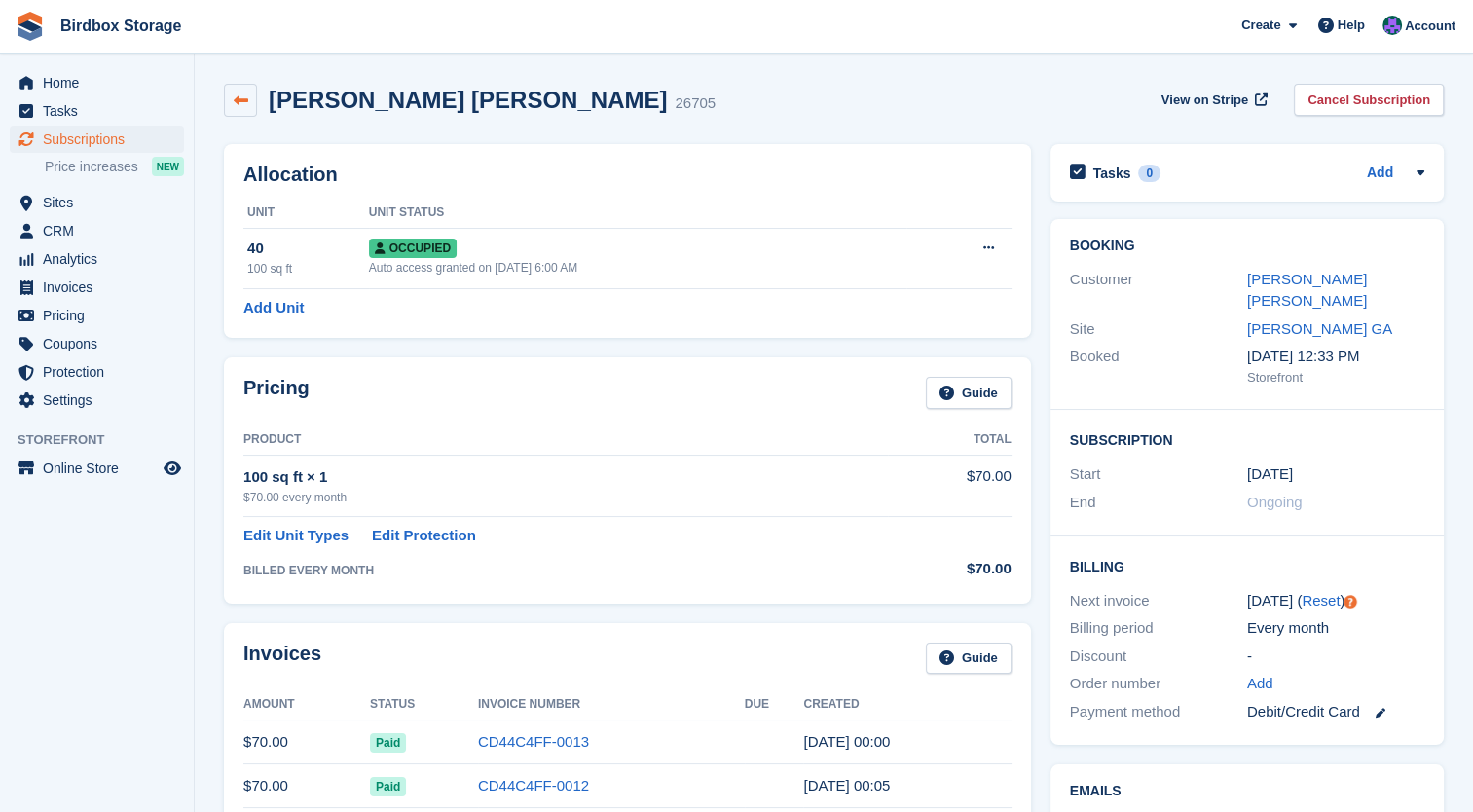
click at [247, 102] on icon at bounding box center [241, 101] width 15 height 15
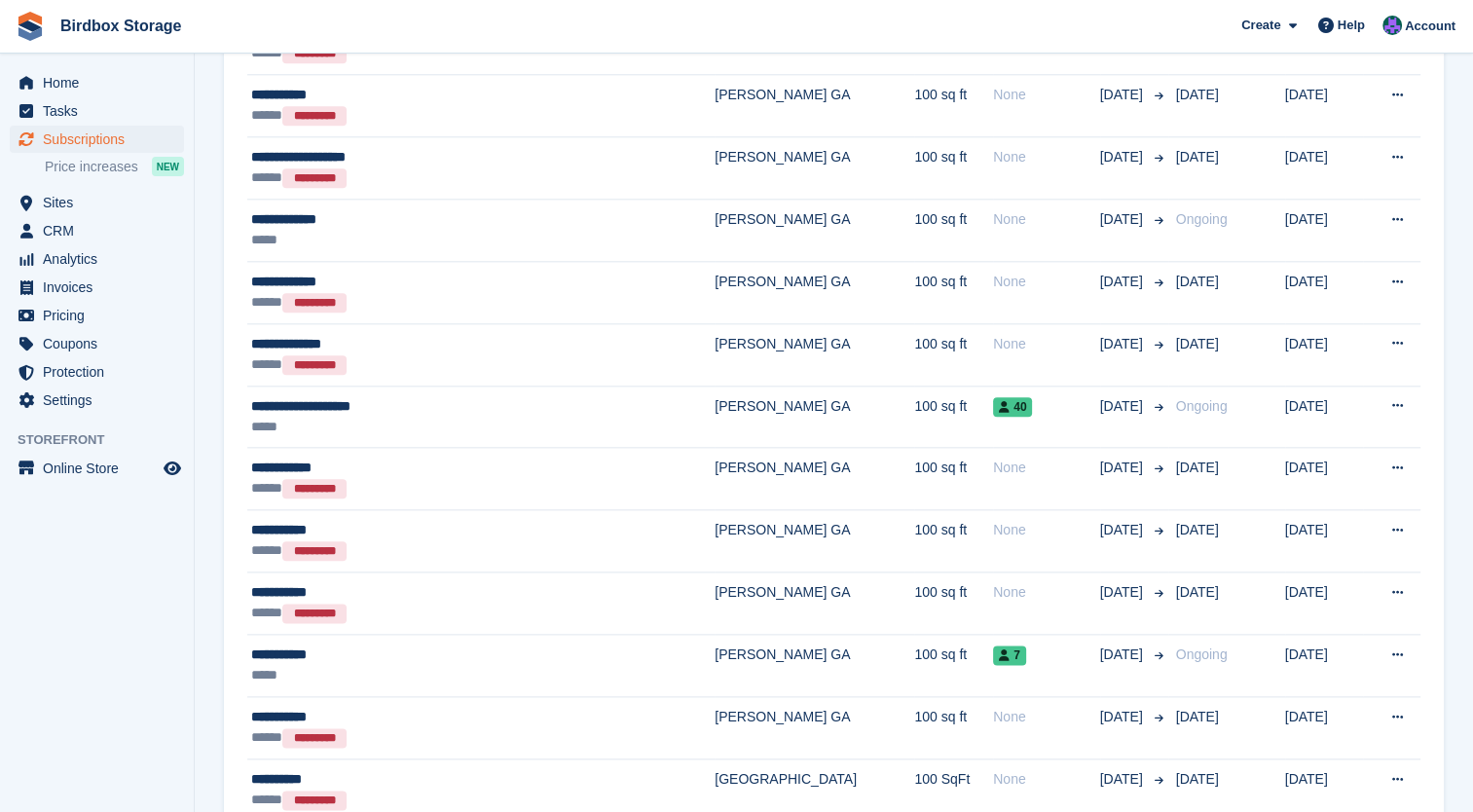
scroll to position [2399, 0]
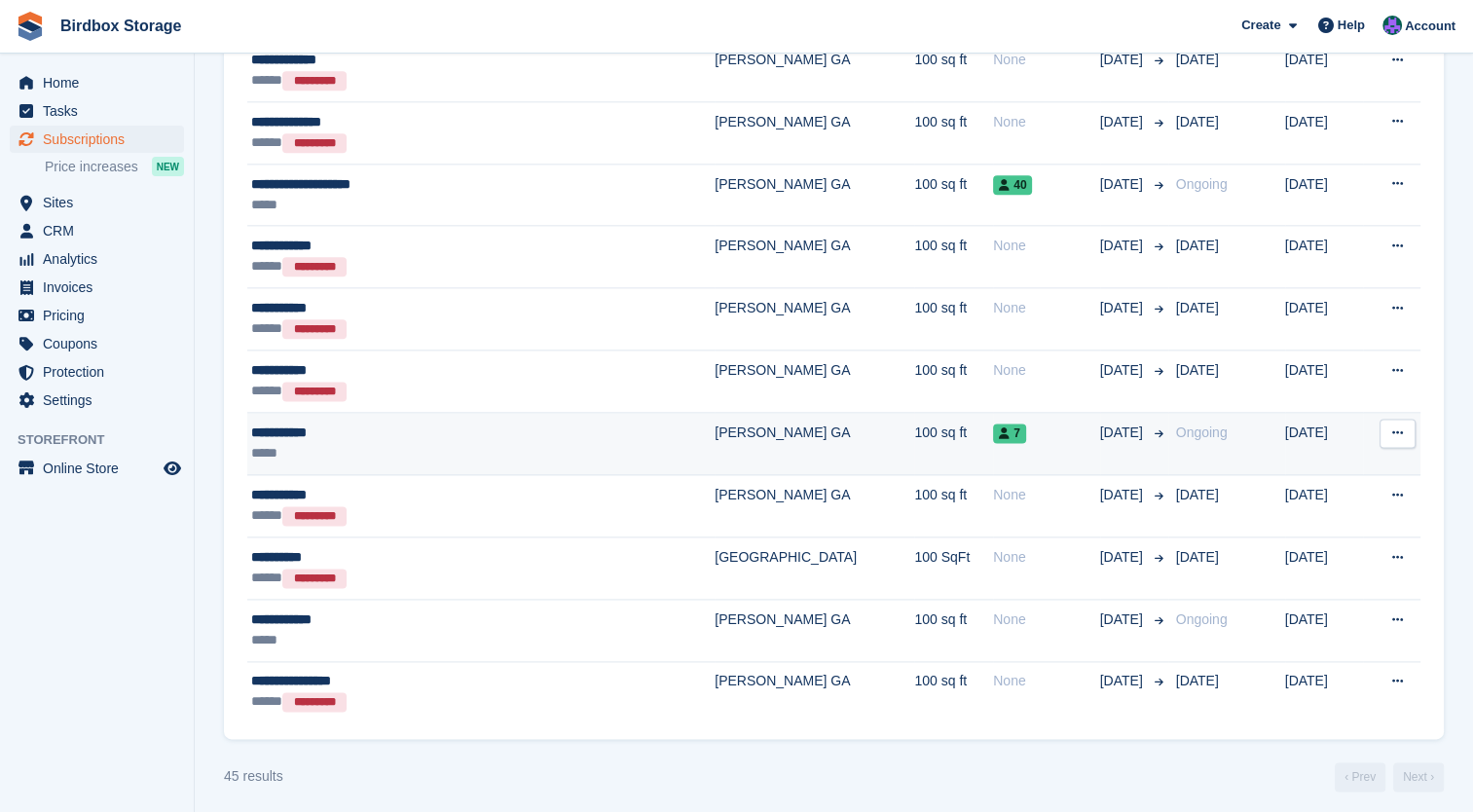
click at [714, 441] on td "[PERSON_NAME] GA" at bounding box center [814, 444] width 200 height 62
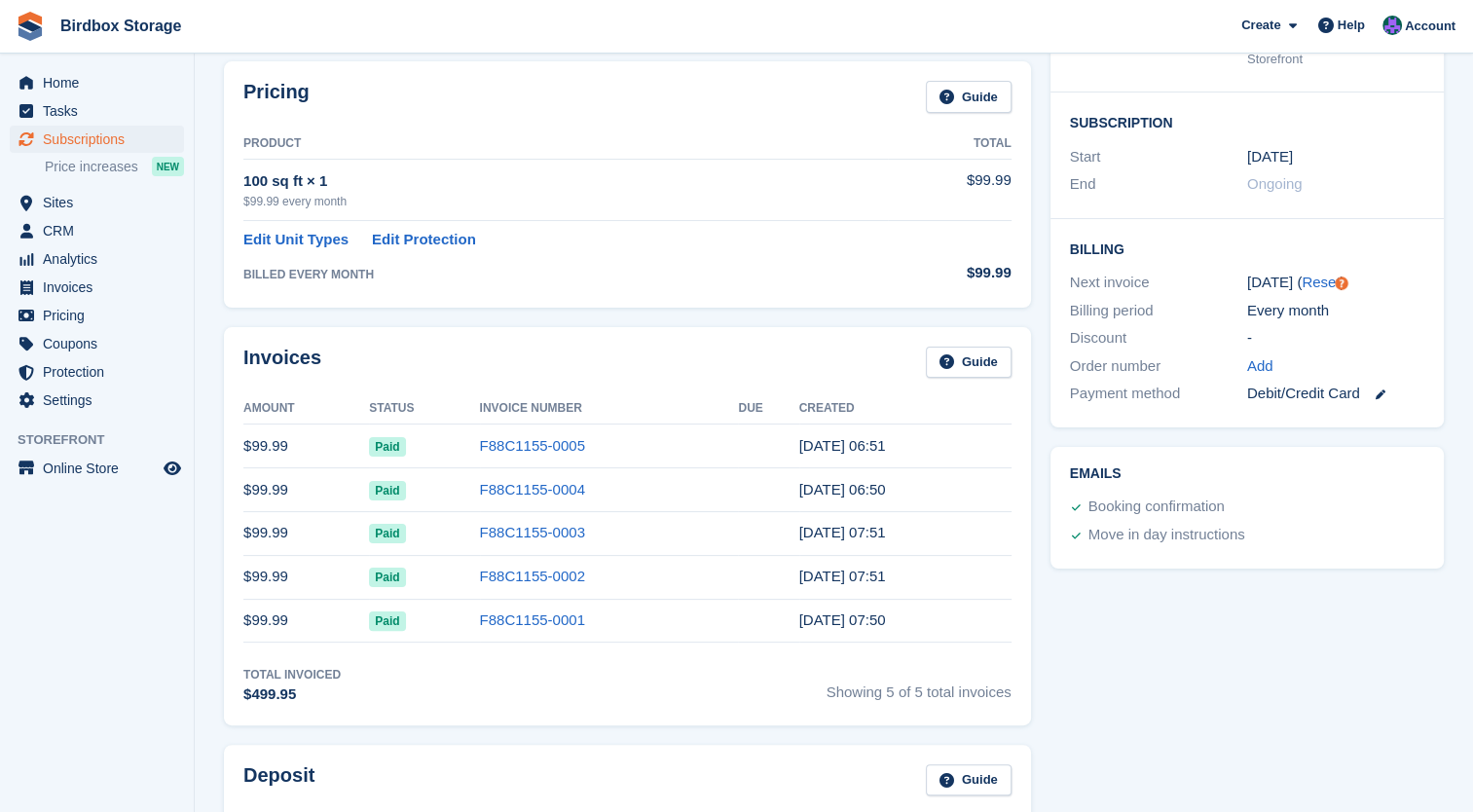
scroll to position [296, 0]
